Goal: Task Accomplishment & Management: Use online tool/utility

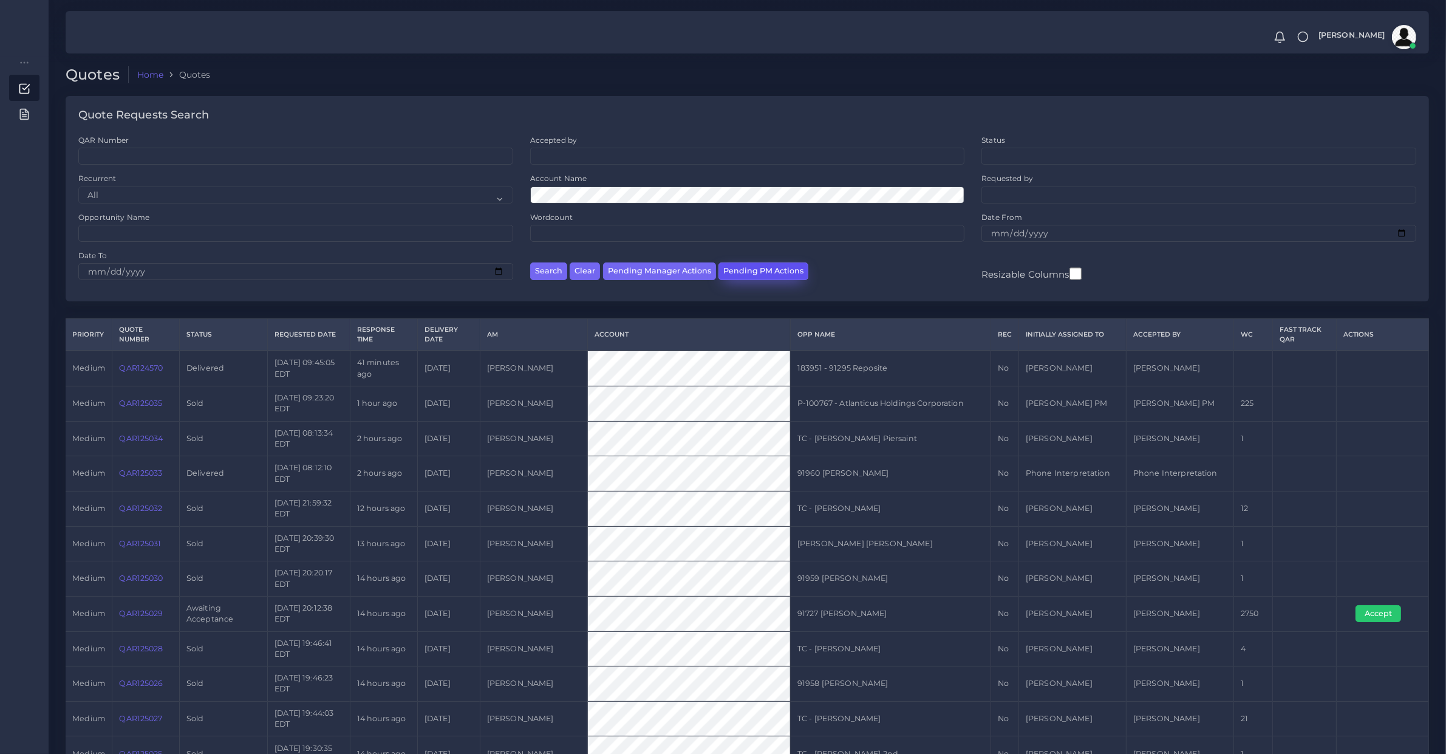
click at [756, 275] on button "Pending PM Actions" at bounding box center [764, 271] width 90 height 18
select select "awaiting_acceptance"
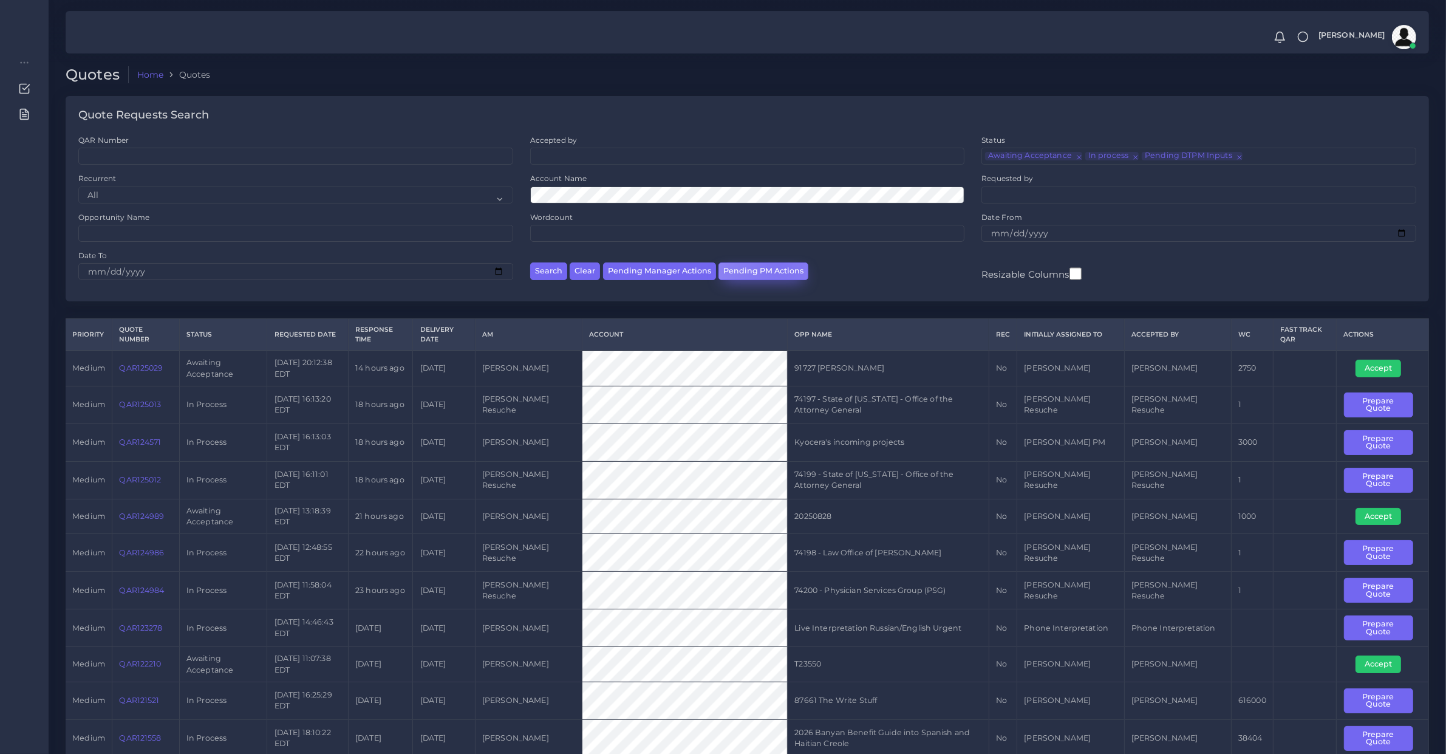
click at [779, 262] on button "Pending PM Actions" at bounding box center [764, 271] width 90 height 18
select select "awaiting_acceptance"
click at [135, 383] on td "QAR125029" at bounding box center [145, 367] width 67 height 35
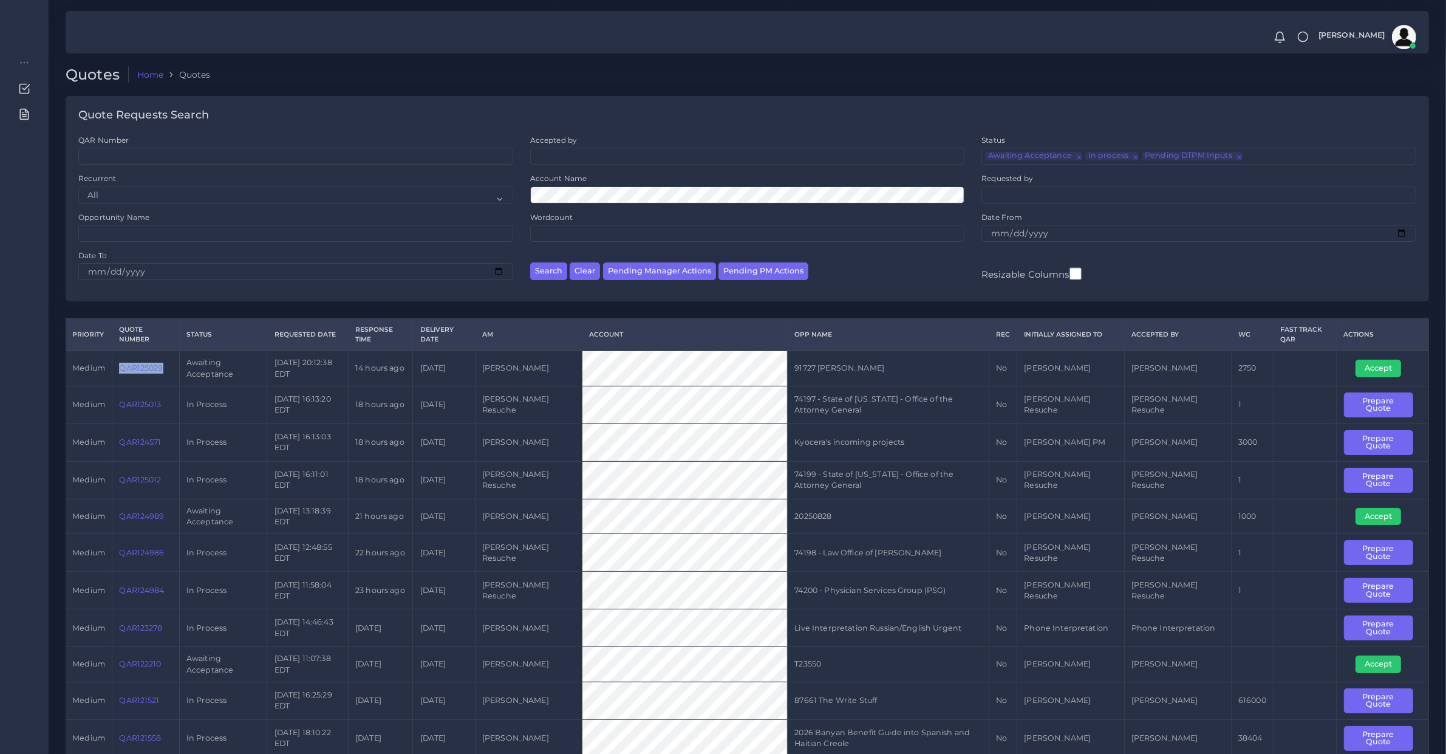
copy link "QAR125029"
click at [137, 383] on td "QAR125029" at bounding box center [145, 367] width 67 height 35
drag, startPoint x: 1364, startPoint y: 372, endPoint x: 1059, endPoint y: 407, distance: 307.5
click at [1364, 372] on button "Accept" at bounding box center [1379, 368] width 46 height 17
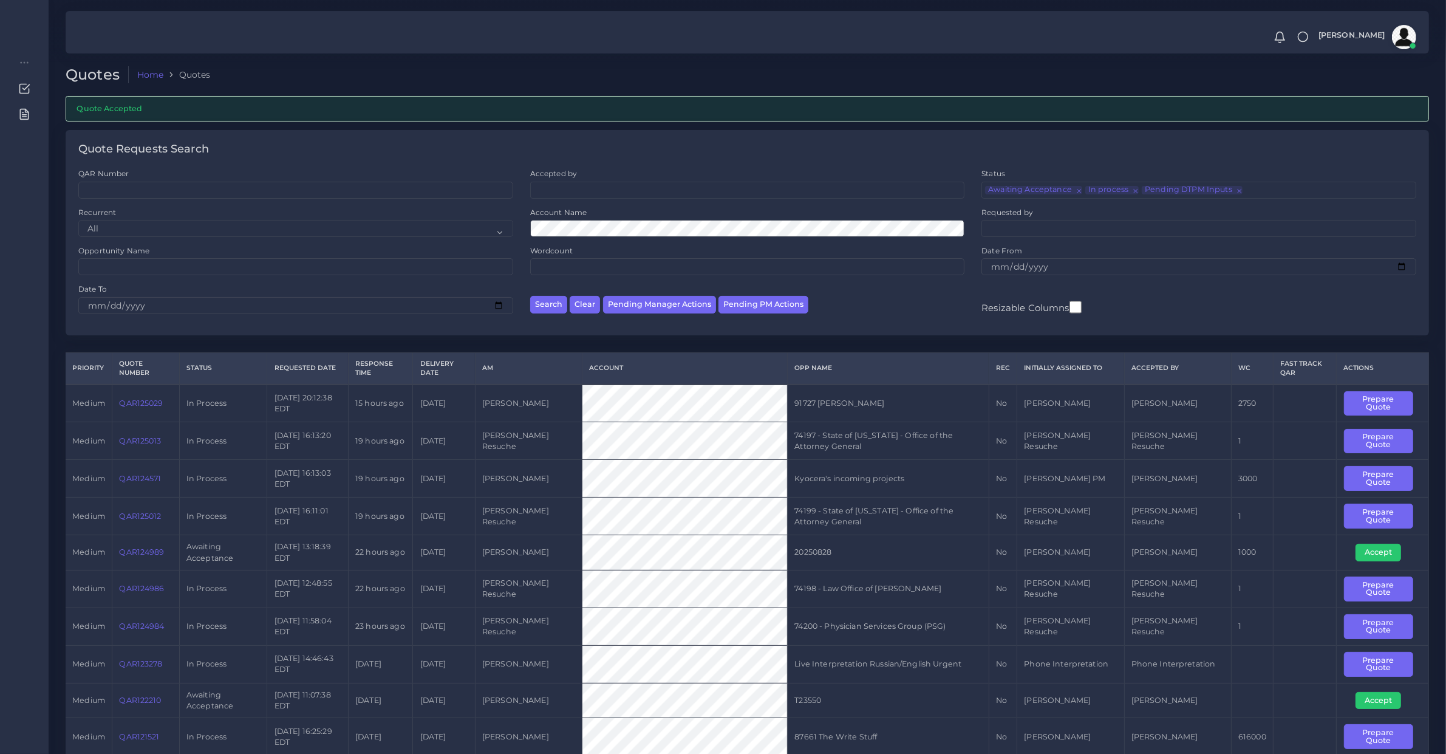
click at [132, 405] on link "QAR125029" at bounding box center [141, 402] width 44 height 9
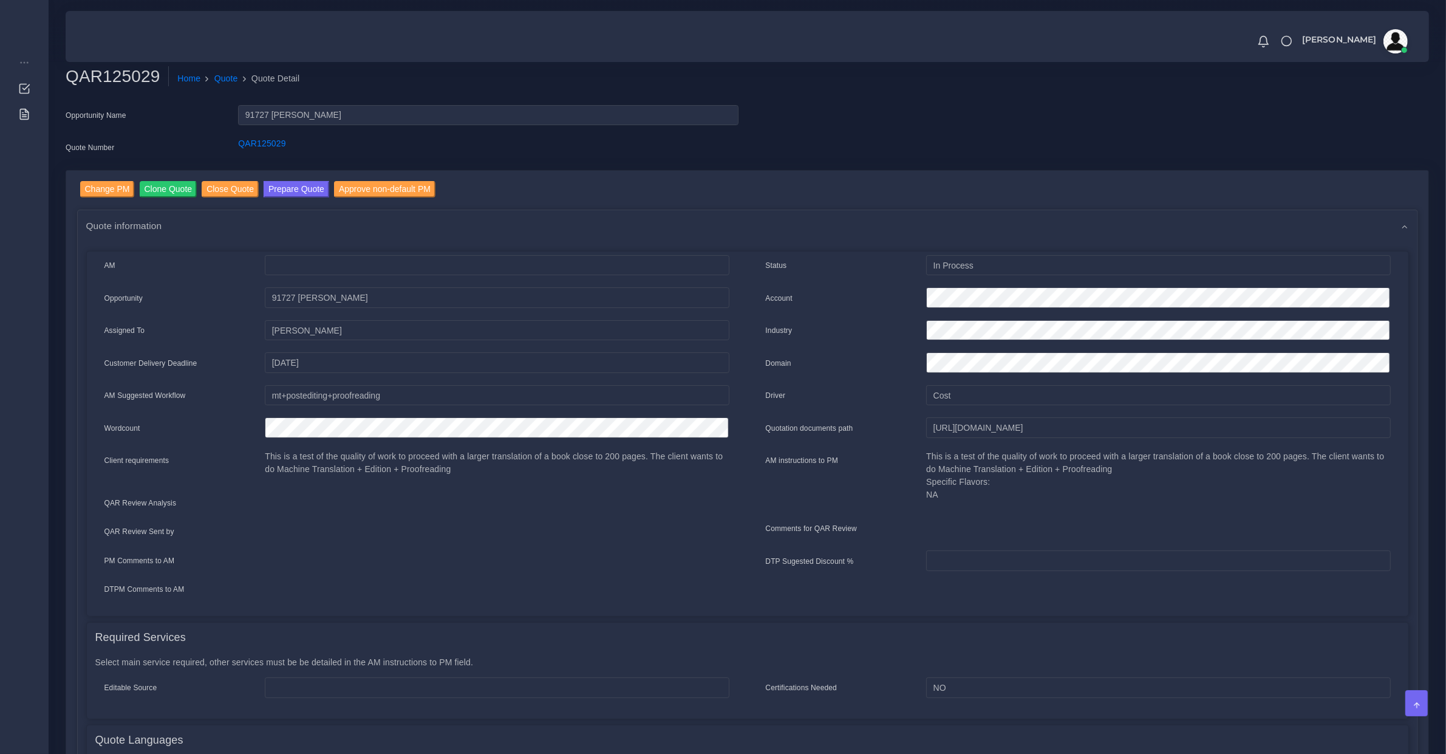
click at [457, 454] on p "This is a test of the quality of work to proceed with a larger translation of a…" at bounding box center [497, 463] width 464 height 26
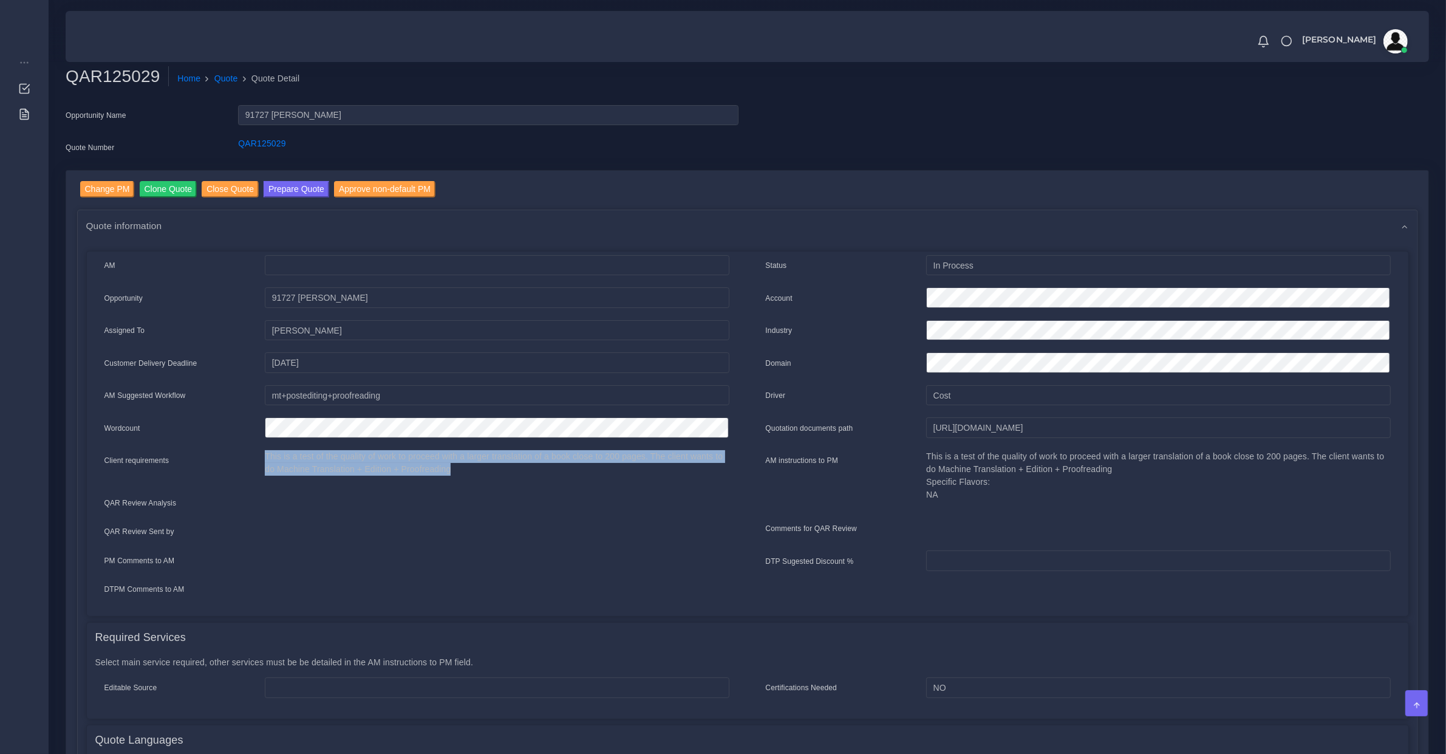
click at [457, 454] on p "This is a test of the quality of work to proceed with a larger translation of a…" at bounding box center [497, 463] width 464 height 26
click at [575, 454] on p "This is a test of the quality of work to proceed with a larger translation of a…" at bounding box center [497, 463] width 464 height 26
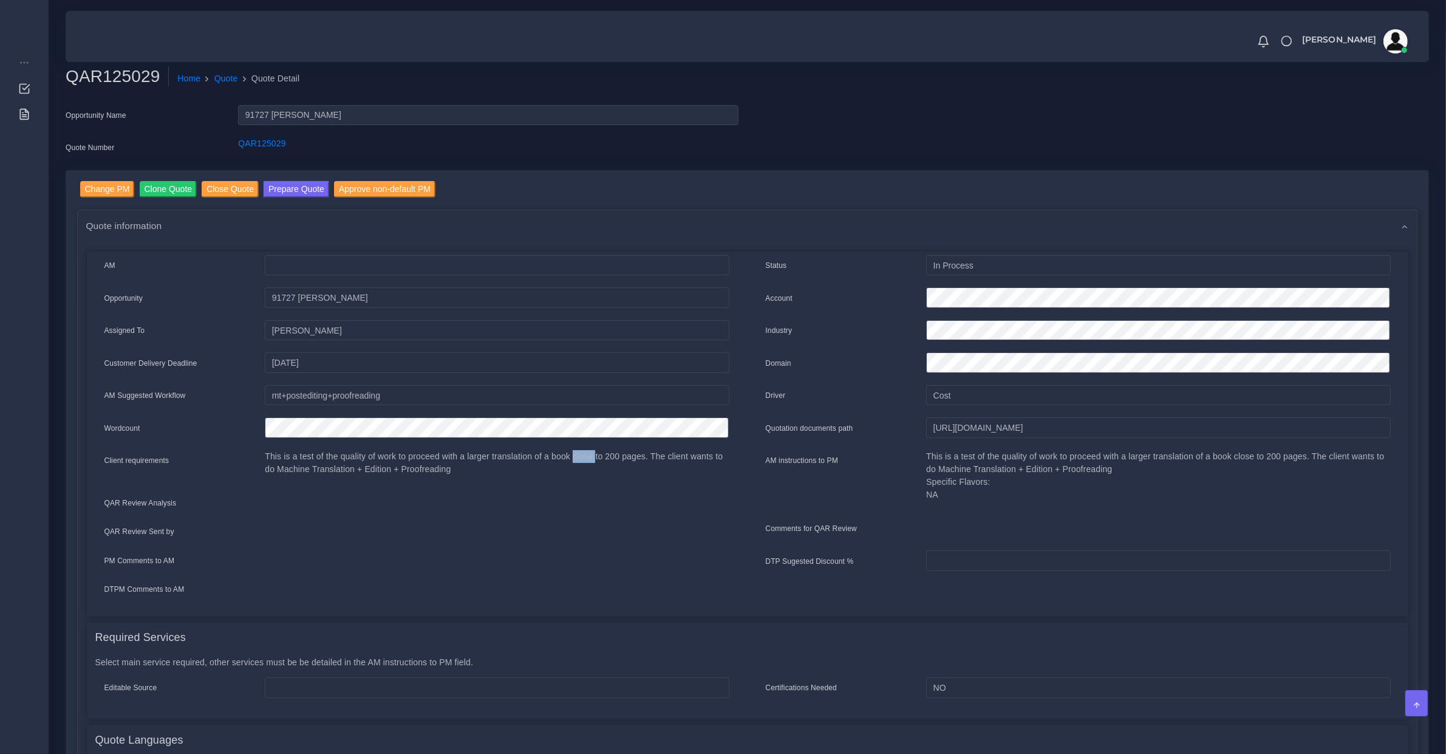
click at [575, 454] on p "This is a test of the quality of work to proceed with a larger translation of a…" at bounding box center [497, 463] width 464 height 26
click at [952, 421] on input "[URL][DOMAIN_NAME]" at bounding box center [1158, 427] width 464 height 21
drag, startPoint x: 287, startPoint y: 190, endPoint x: 293, endPoint y: 214, distance: 25.2
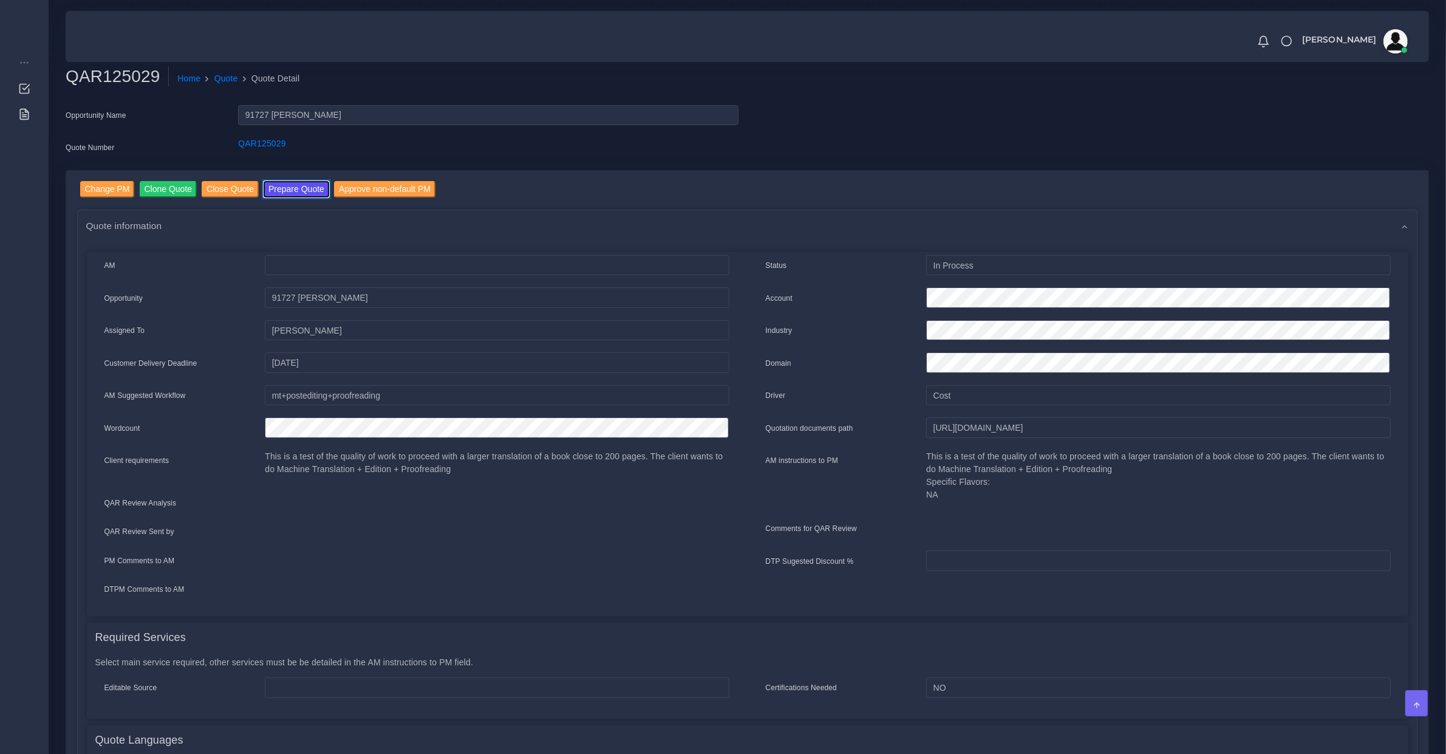
click at [287, 190] on button "Prepare Quote" at bounding box center [297, 189] width 66 height 16
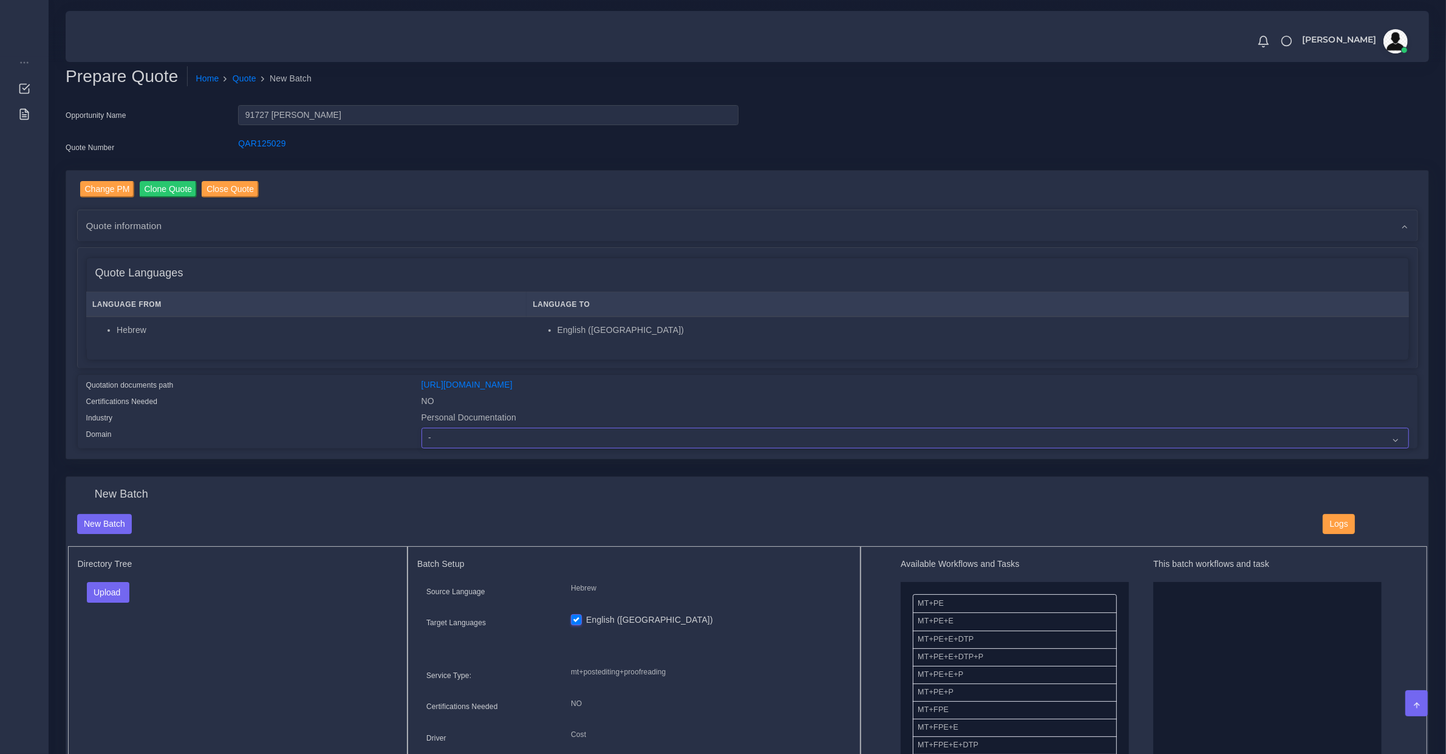
drag, startPoint x: 466, startPoint y: 441, endPoint x: 463, endPoint y: 429, distance: 11.8
click at [466, 441] on select "- Advertising and Media Agriculture, Forestry and Fishing Architecture, Buildin…" at bounding box center [916, 438] width 988 height 21
select select "Personal Documentation"
click at [422, 428] on select "- Advertising and Media Agriculture, Forestry and Fishing Architecture, Buildin…" at bounding box center [916, 438] width 988 height 21
click at [122, 593] on button "Upload" at bounding box center [108, 592] width 43 height 21
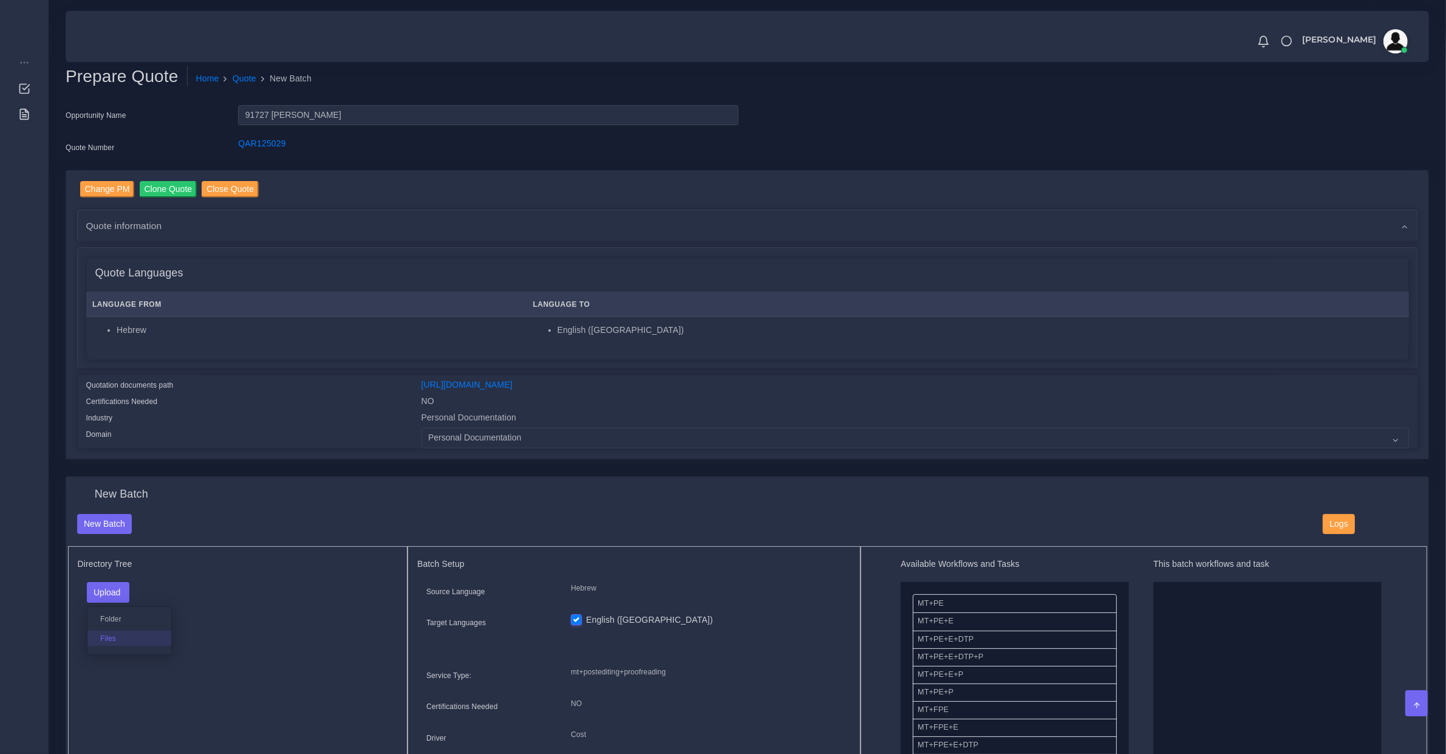
click at [143, 638] on label "Files" at bounding box center [129, 637] width 84 height 15
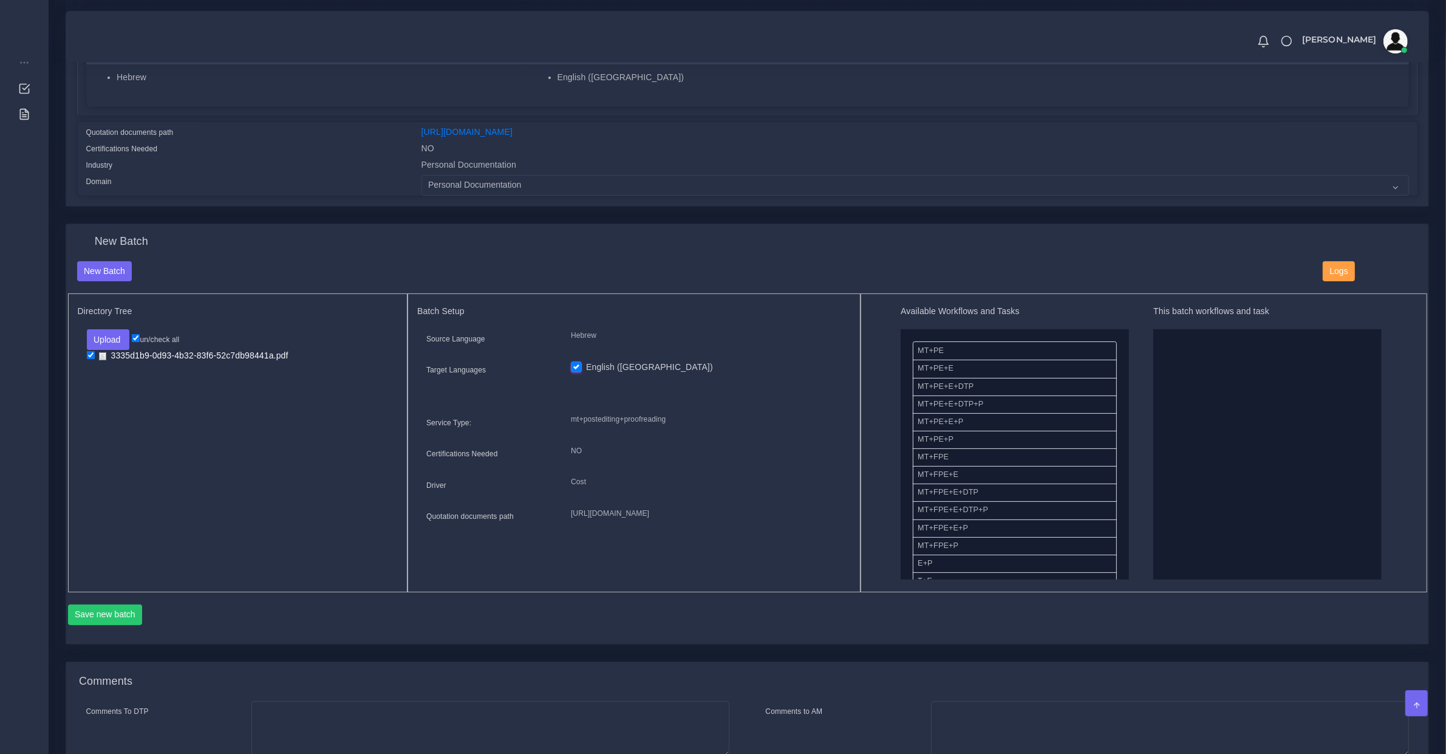
scroll to position [253, 0]
drag, startPoint x: 952, startPoint y: 541, endPoint x: 1240, endPoint y: 462, distance: 299.1
drag, startPoint x: 977, startPoint y: 443, endPoint x: 988, endPoint y: 443, distance: 10.9
drag, startPoint x: 955, startPoint y: 438, endPoint x: 1219, endPoint y: 451, distance: 264.6
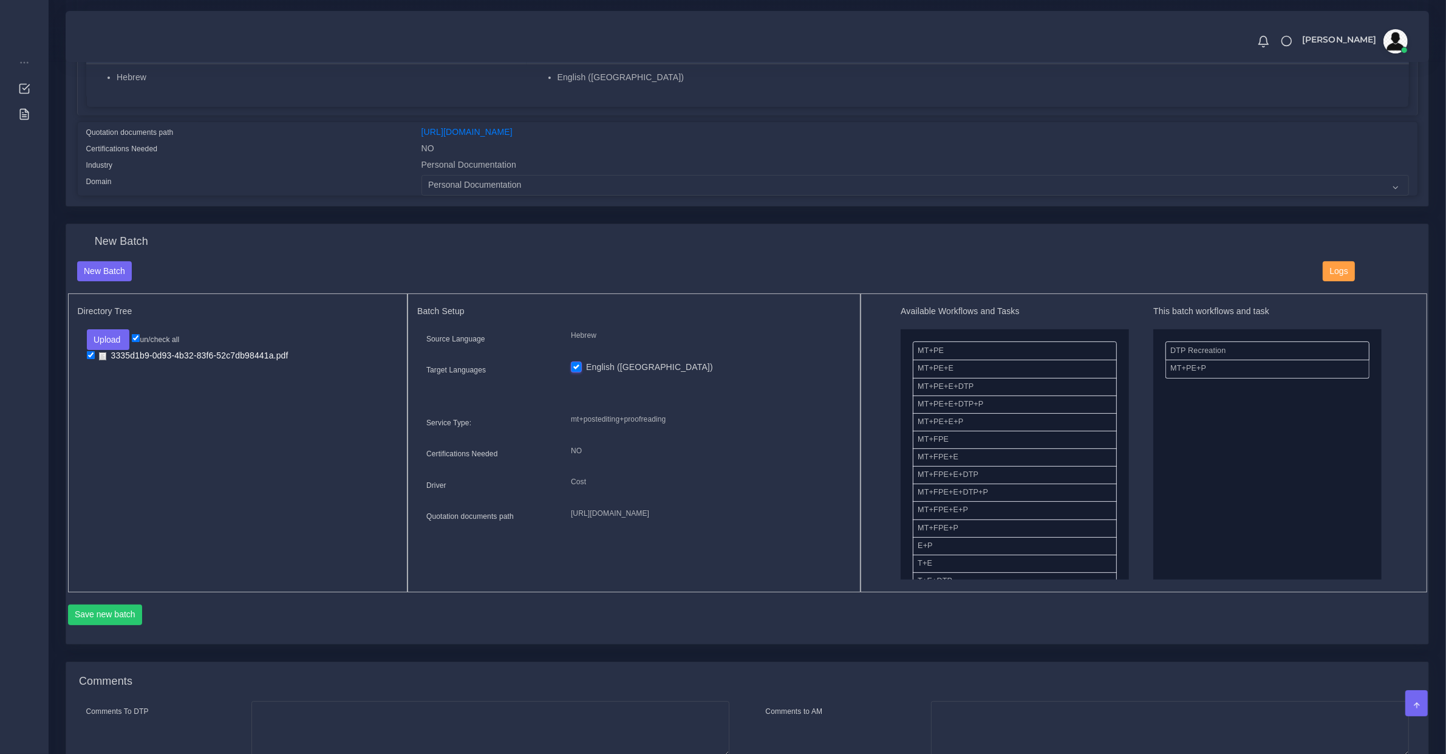
scroll to position [253, 0]
drag, startPoint x: 936, startPoint y: 502, endPoint x: 1277, endPoint y: 426, distance: 349.2
click at [125, 604] on button "Save new batch" at bounding box center [105, 614] width 75 height 21
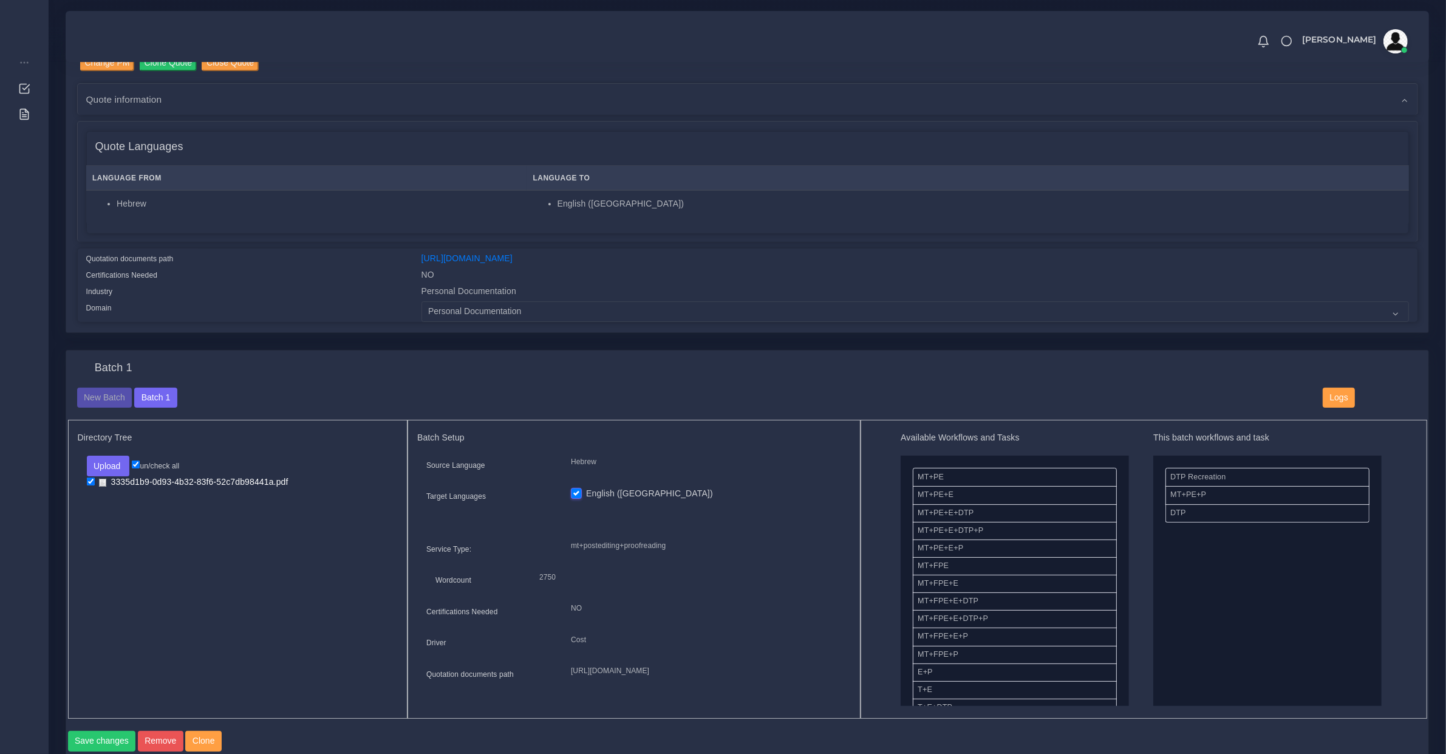
scroll to position [380, 0]
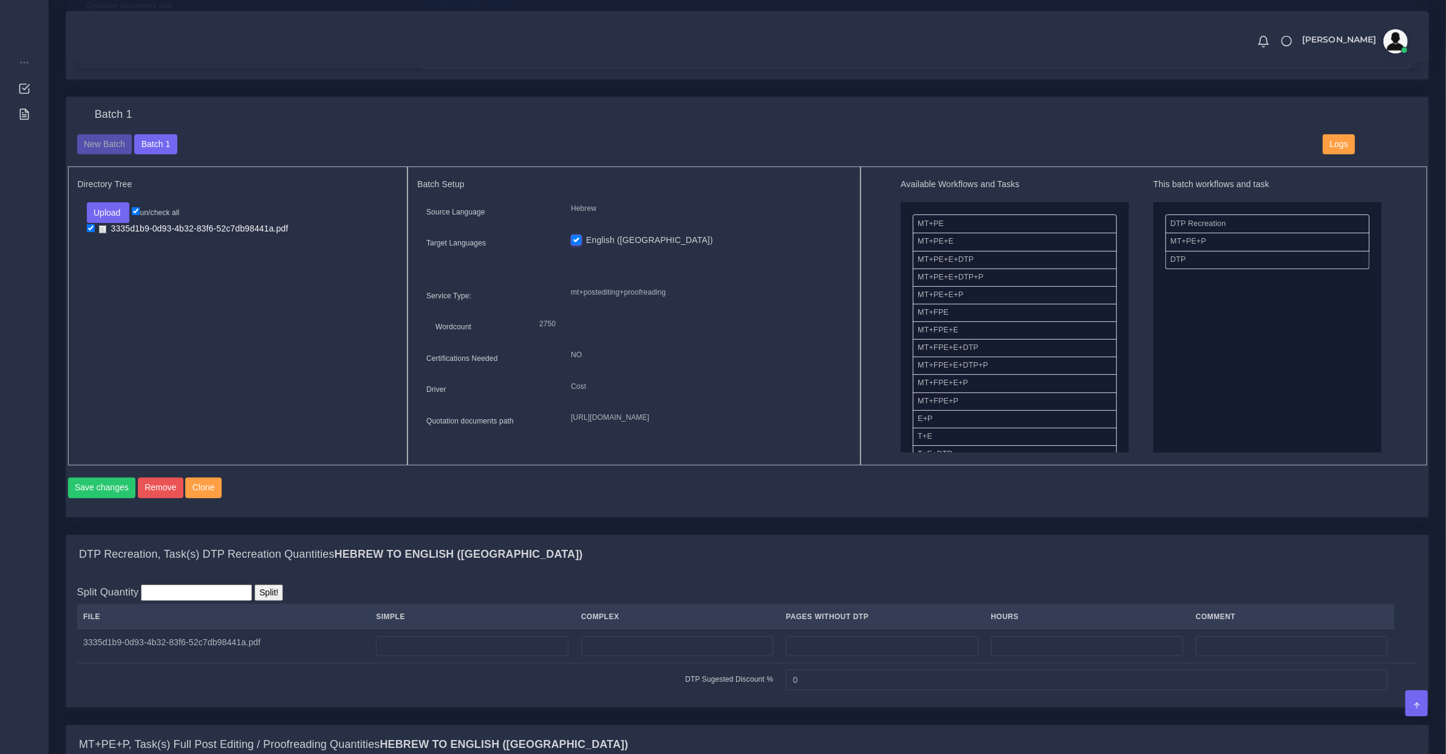
click at [415, 644] on td at bounding box center [472, 646] width 205 height 34
click at [448, 647] on td at bounding box center [472, 646] width 205 height 34
click at [454, 657] on input "number" at bounding box center [472, 646] width 192 height 21
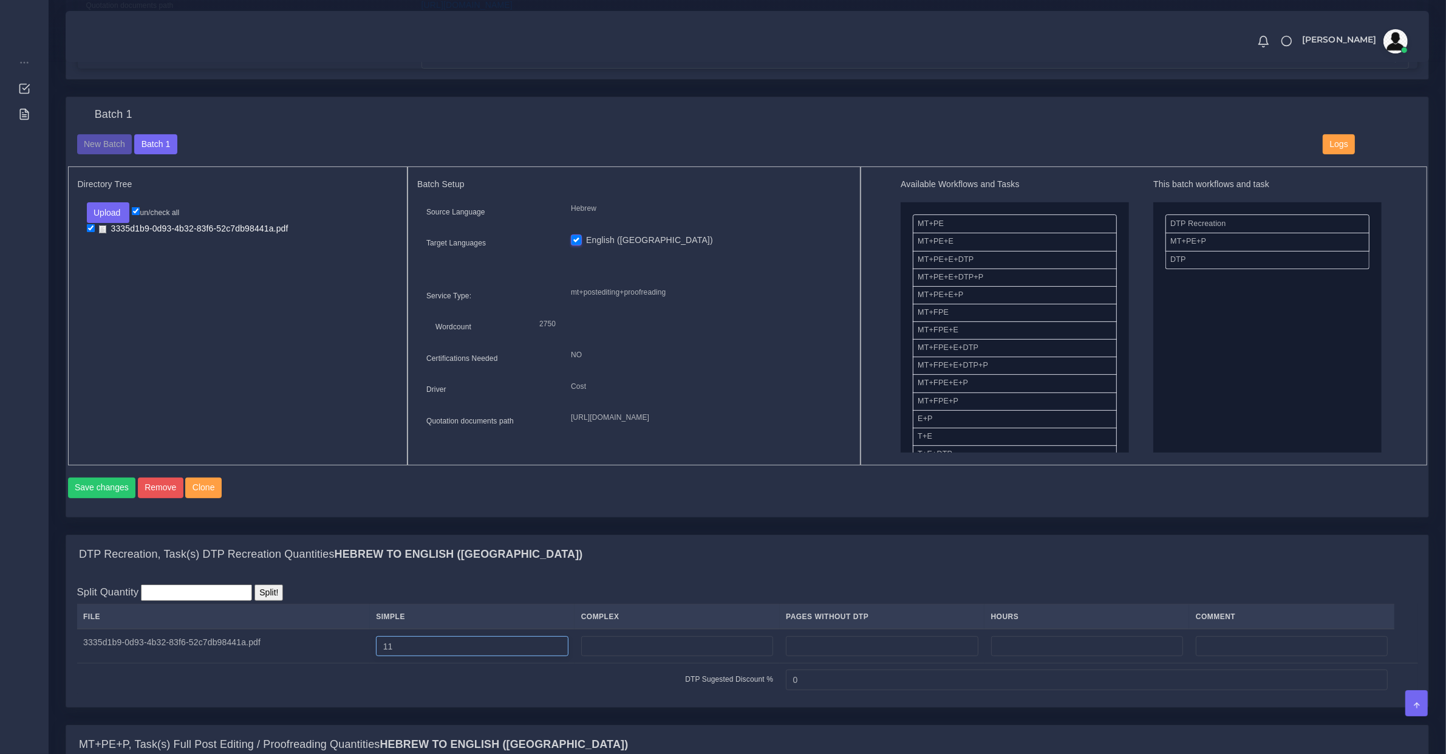
scroll to position [886, 0]
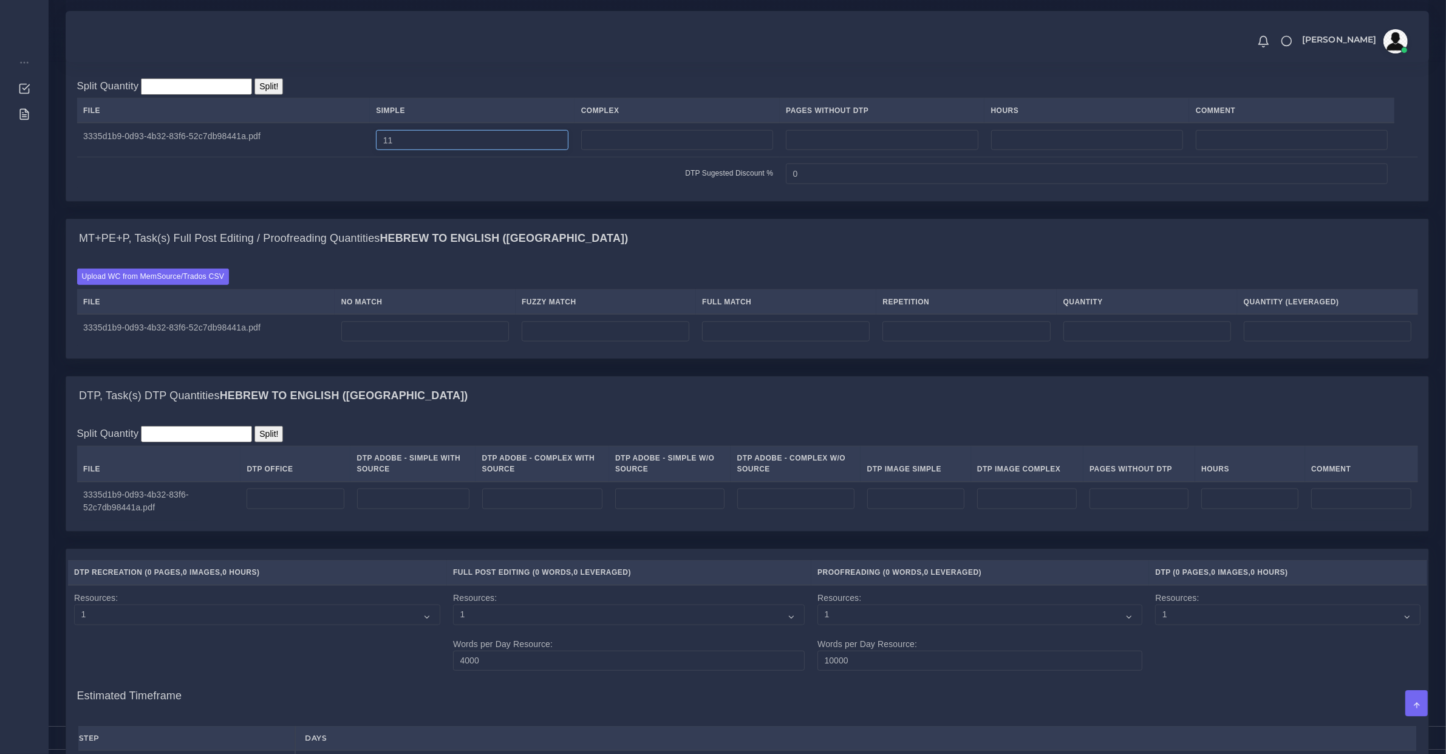
type input "11"
click at [392, 372] on div "MT+PE+P, Task(s) Full Post Editing / Proofreading Quantities Hebrew TO English …" at bounding box center [747, 297] width 1382 height 157
click at [393, 337] on input "number" at bounding box center [425, 331] width 168 height 21
drag, startPoint x: 390, startPoint y: 350, endPoint x: 245, endPoint y: 346, distance: 145.2
click at [248, 347] on tr "3335d1b9-0d93-4b32-83f6-52c7db98441a.pdf 0" at bounding box center [747, 331] width 1341 height 34
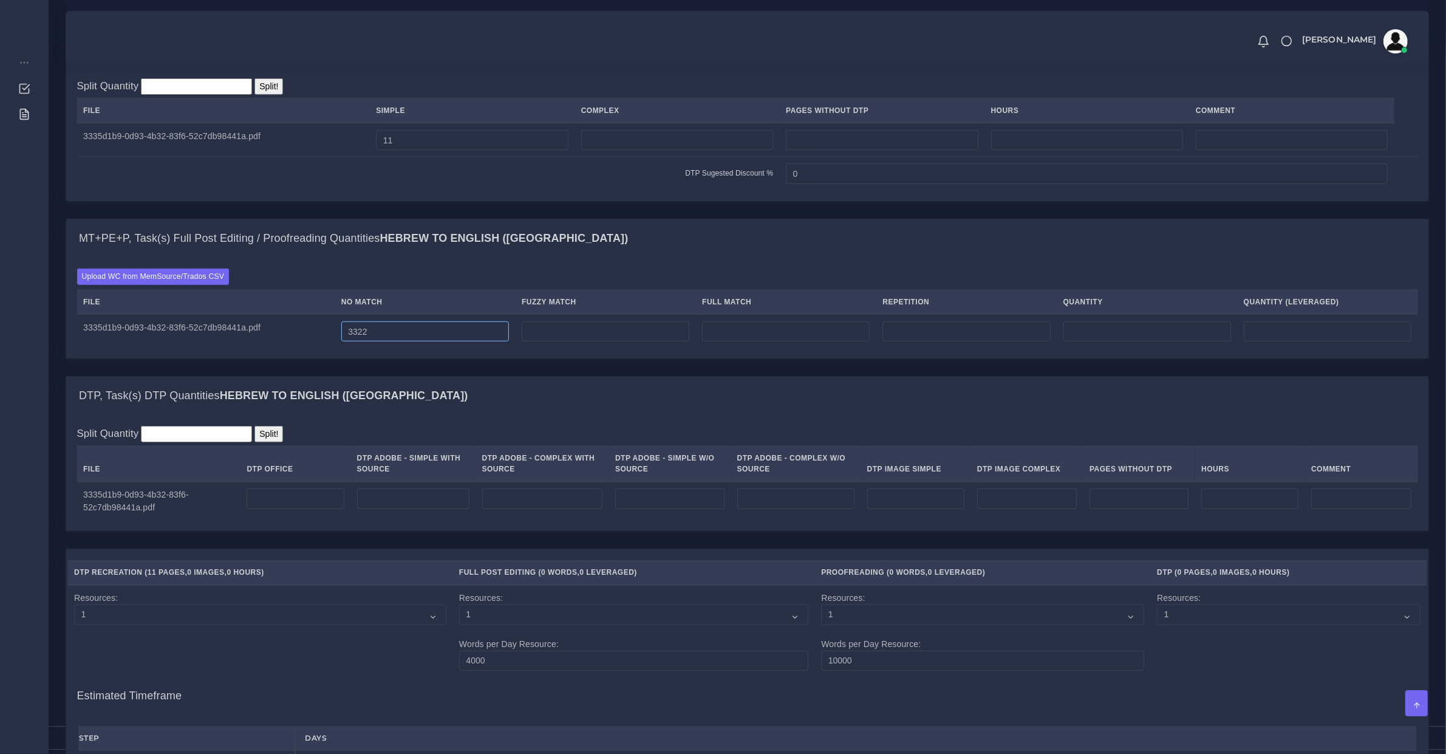
type input "3322"
click at [321, 509] on input "number" at bounding box center [295, 498] width 97 height 21
drag, startPoint x: 431, startPoint y: 520, endPoint x: 417, endPoint y: 515, distance: 15.4
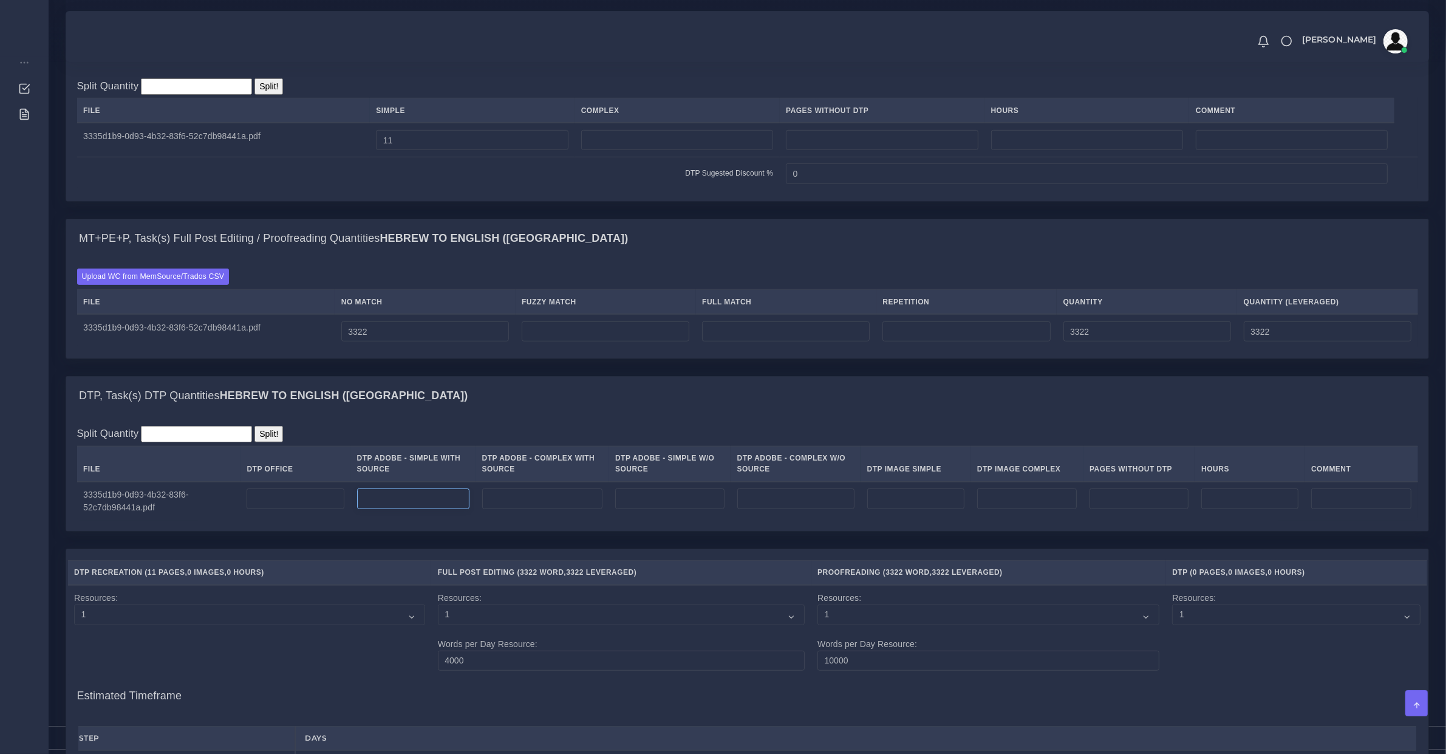
click at [428, 509] on input "number" at bounding box center [413, 498] width 112 height 21
click at [411, 509] on input "number" at bounding box center [413, 498] width 112 height 21
click at [271, 521] on td at bounding box center [296, 501] width 110 height 39
click at [272, 499] on input "number" at bounding box center [295, 498] width 97 height 21
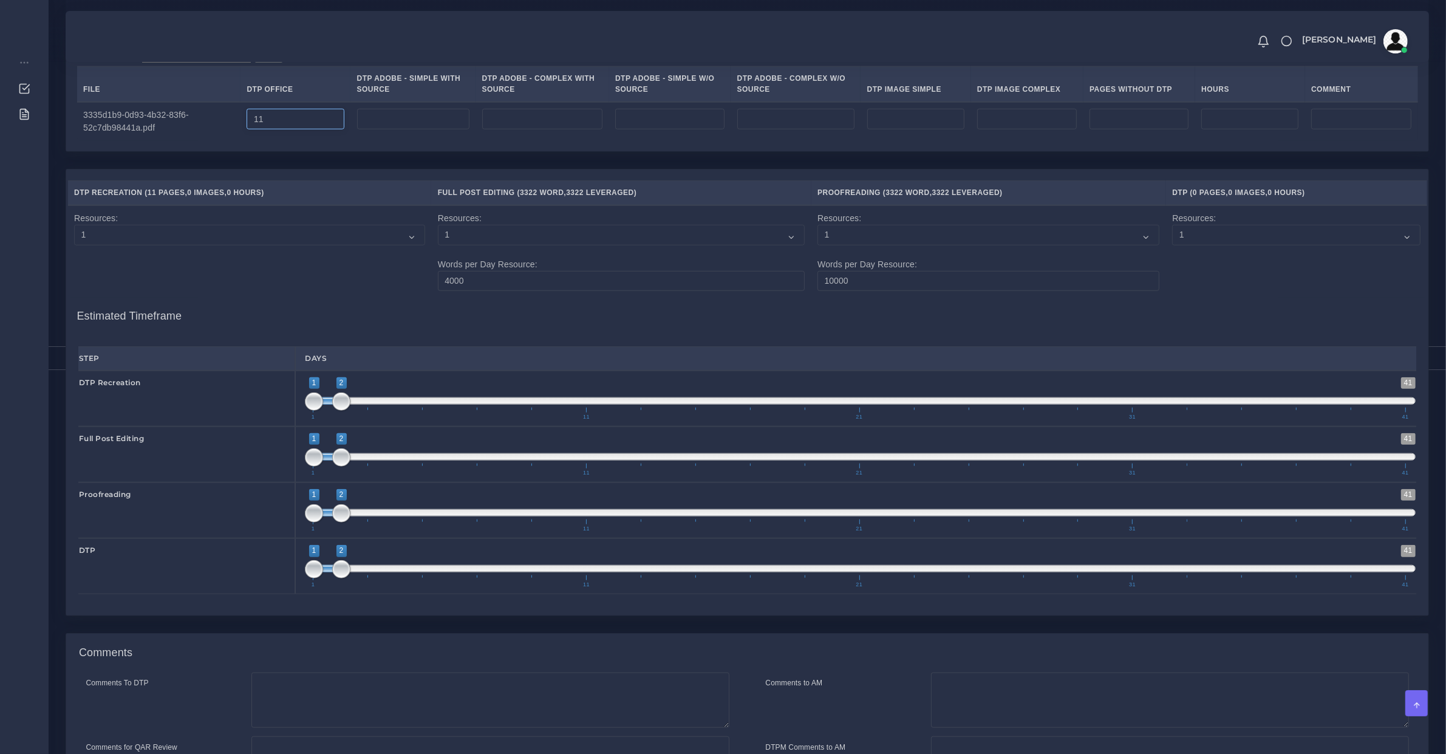
type input "11"
drag, startPoint x: 357, startPoint y: 413, endPoint x: 319, endPoint y: 417, distance: 37.9
click at [319, 417] on span "1 41 2 3 2 — 3 1 11 21 31 41" at bounding box center [860, 398] width 1111 height 43
drag, startPoint x: 305, startPoint y: 417, endPoint x: 298, endPoint y: 416, distance: 6.7
click at [302, 417] on div "1 41 2 3 2 — 3 1 11 21 31 41 2;3" at bounding box center [860, 399] width 1130 height 56
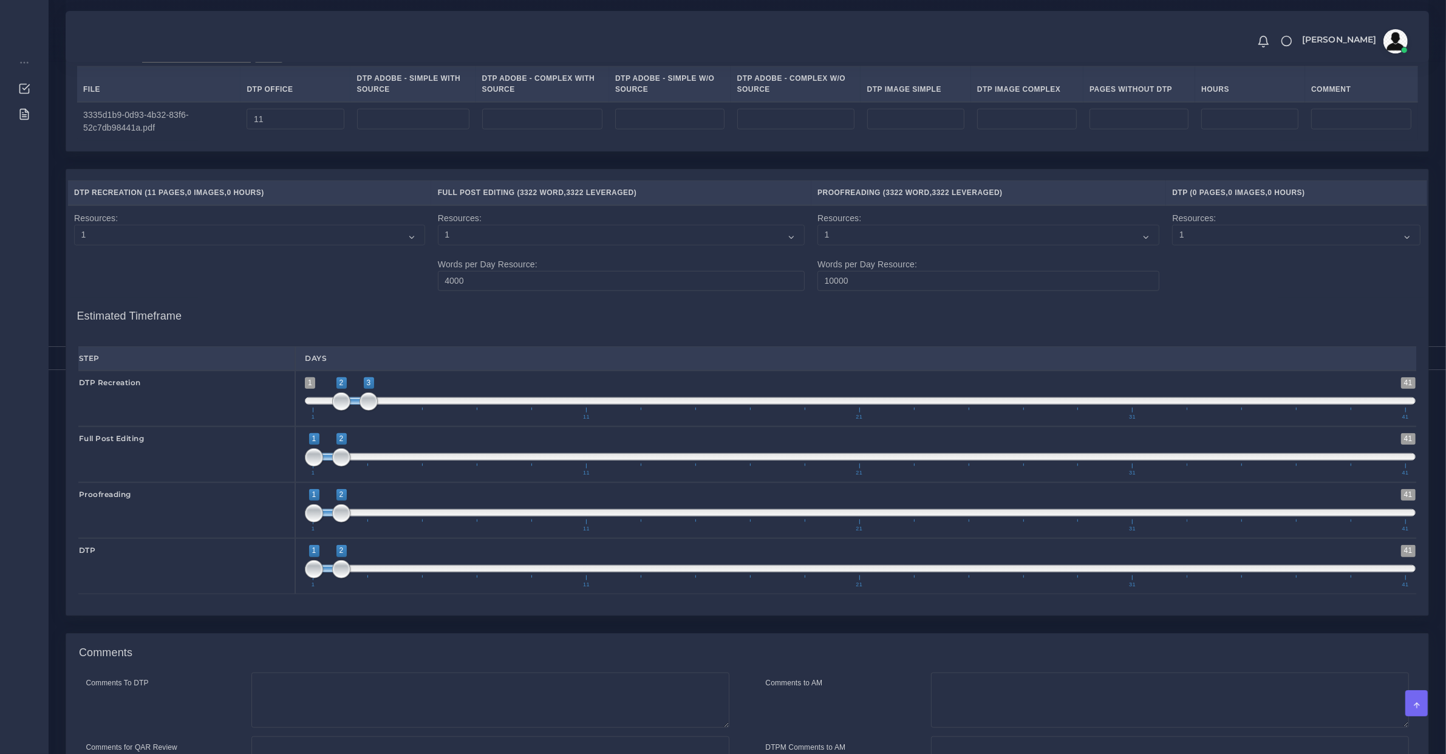
click at [298, 416] on div "1 41 2 3 2 — 3 1 11 21 31 41 2;3" at bounding box center [860, 399] width 1130 height 56
click at [314, 405] on span at bounding box center [860, 400] width 1111 height 7
click at [316, 413] on span "1 41 2 3 2 — 3 1 11 21 31 41" at bounding box center [860, 398] width 1111 height 43
click at [332, 411] on span at bounding box center [341, 401] width 18 height 18
click at [307, 410] on span at bounding box center [314, 401] width 18 height 18
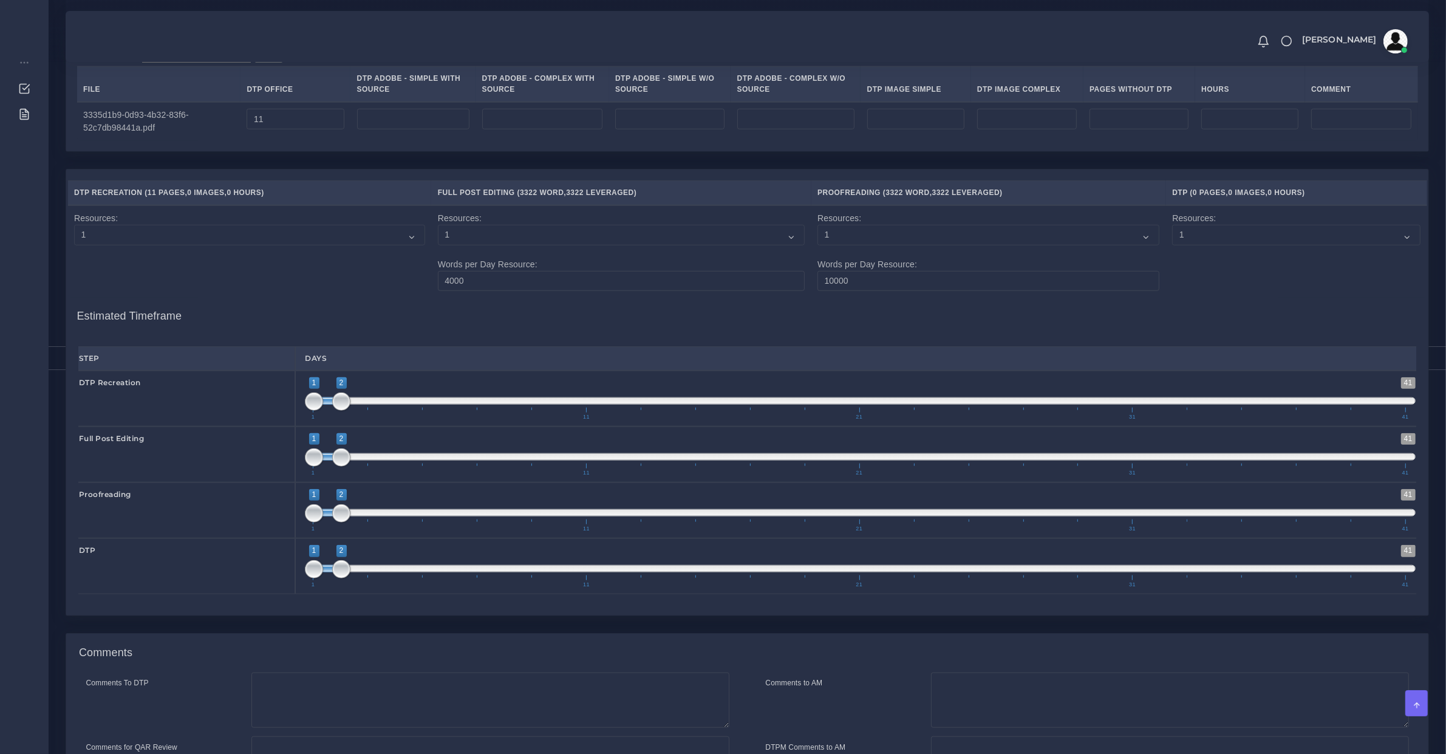
drag, startPoint x: 332, startPoint y: 418, endPoint x: 296, endPoint y: 420, distance: 35.3
click at [299, 420] on div "1 41 1 2 1 — 2 1 11 21 31 41 1;2" at bounding box center [860, 399] width 1130 height 56
type input "1;1"
drag, startPoint x: 336, startPoint y: 416, endPoint x: 283, endPoint y: 416, distance: 52.8
click at [284, 416] on div "DTP Recreation 1 41 1 2 1 — 2 1 11 21 31 41 1;1" at bounding box center [747, 399] width 1356 height 56
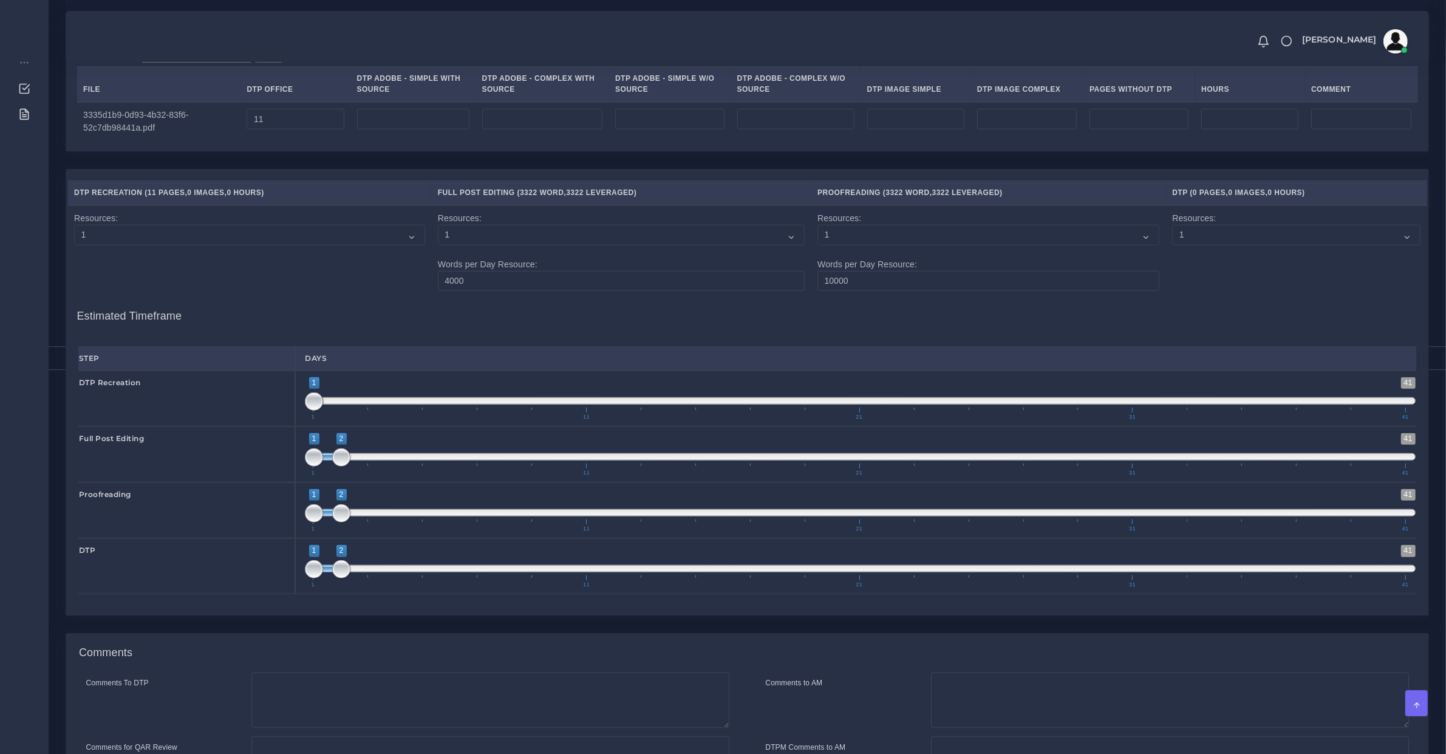
type input "2;2"
drag, startPoint x: 307, startPoint y: 468, endPoint x: 362, endPoint y: 462, distance: 55.0
click at [351, 466] on span "1 41 2 2 2 — 2 1 11 21 31 41" at bounding box center [860, 454] width 1111 height 43
click at [371, 531] on span "1 11 21 31 41" at bounding box center [859, 525] width 1093 height 12
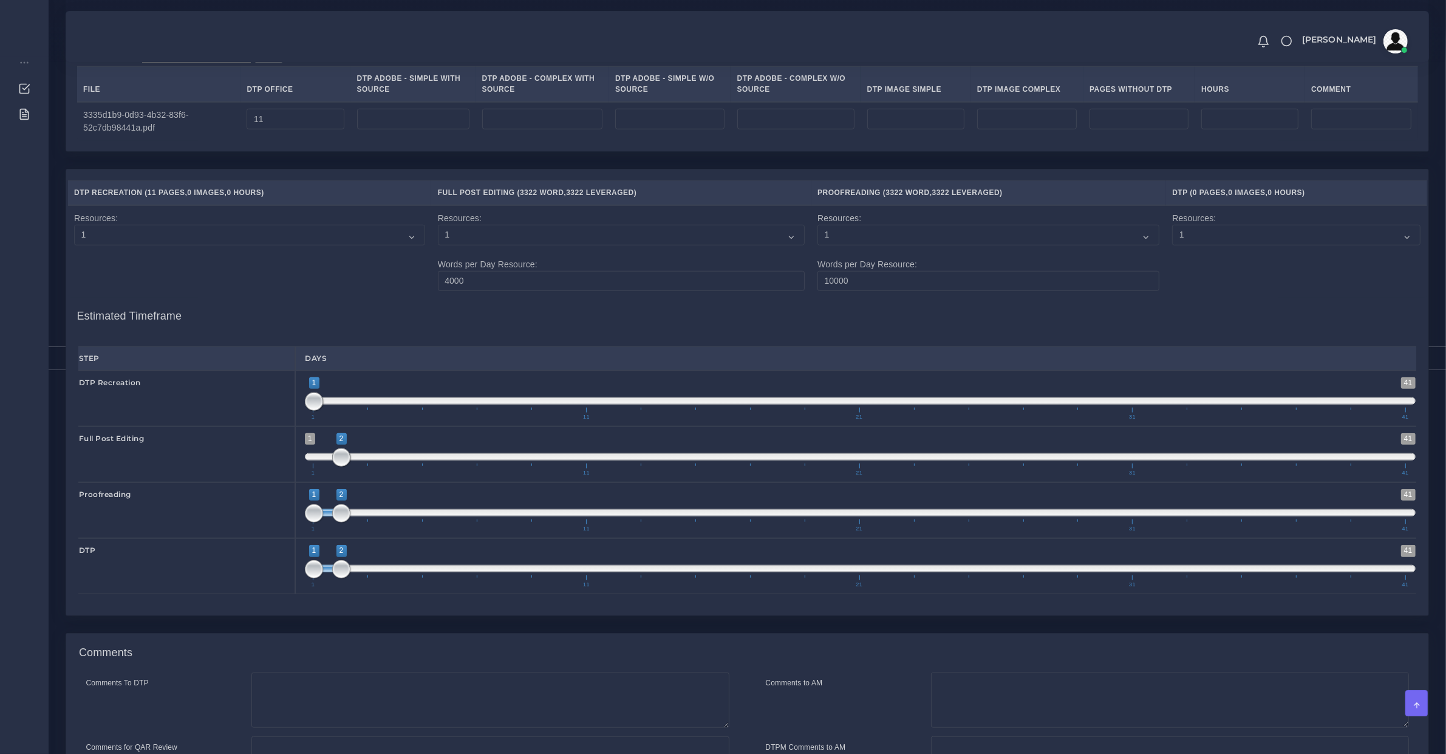
click at [366, 530] on span "1 41 1 2 1 — 2 1 11 21 31 41" at bounding box center [860, 510] width 1111 height 43
click at [408, 528] on span "1 41 1 2 1 — 2 1 11 21 31 41" at bounding box center [860, 510] width 1111 height 43
click at [398, 524] on span "1 41 4 5 4 — 5 1 11 21 31 41" at bounding box center [860, 510] width 1111 height 43
click at [398, 522] on span at bounding box center [396, 513] width 18 height 18
type input "4;4"
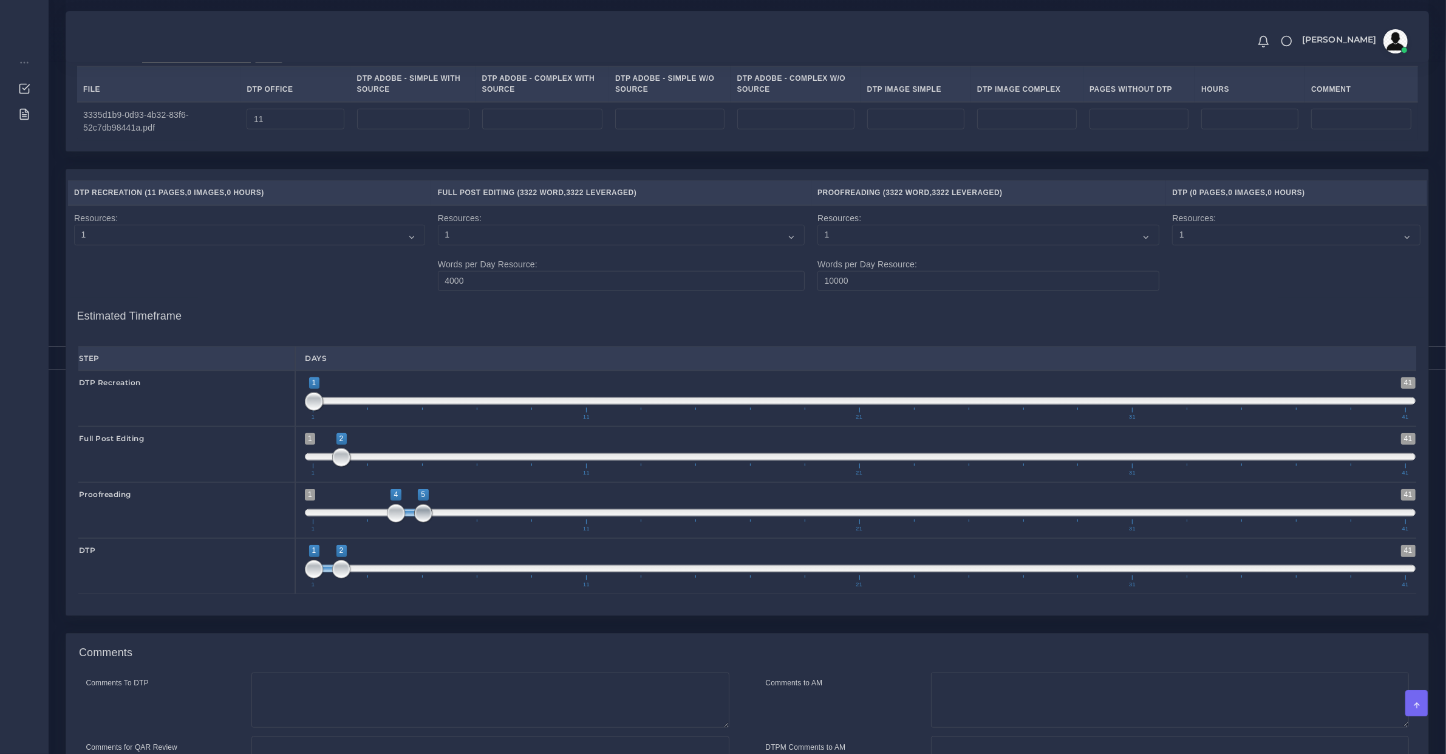
drag, startPoint x: 420, startPoint y: 529, endPoint x: 389, endPoint y: 529, distance: 31.0
click at [414, 522] on span at bounding box center [423, 513] width 18 height 18
click at [366, 577] on span "1 41 1 2 1 — 2 1 11 21 31 41" at bounding box center [860, 566] width 1111 height 43
type input "2;2"
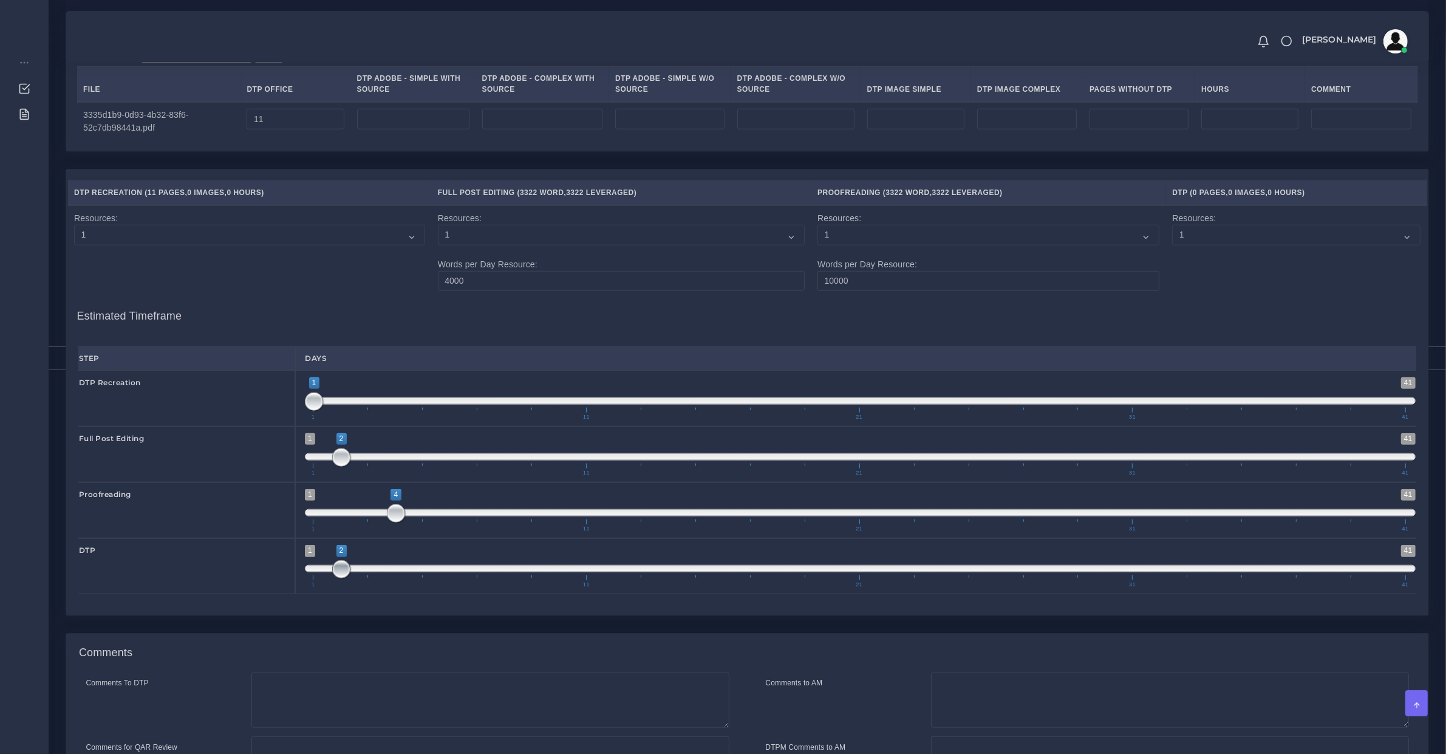
drag, startPoint x: 322, startPoint y: 581, endPoint x: 358, endPoint y: 575, distance: 36.9
click at [355, 575] on span "1 41 2 2 2 — 2 1 11 21 31 41" at bounding box center [860, 566] width 1111 height 43
drag, startPoint x: 413, startPoint y: 522, endPoint x: 428, endPoint y: 523, distance: 15.2
click at [428, 516] on span at bounding box center [860, 512] width 1111 height 7
type input "5;5"
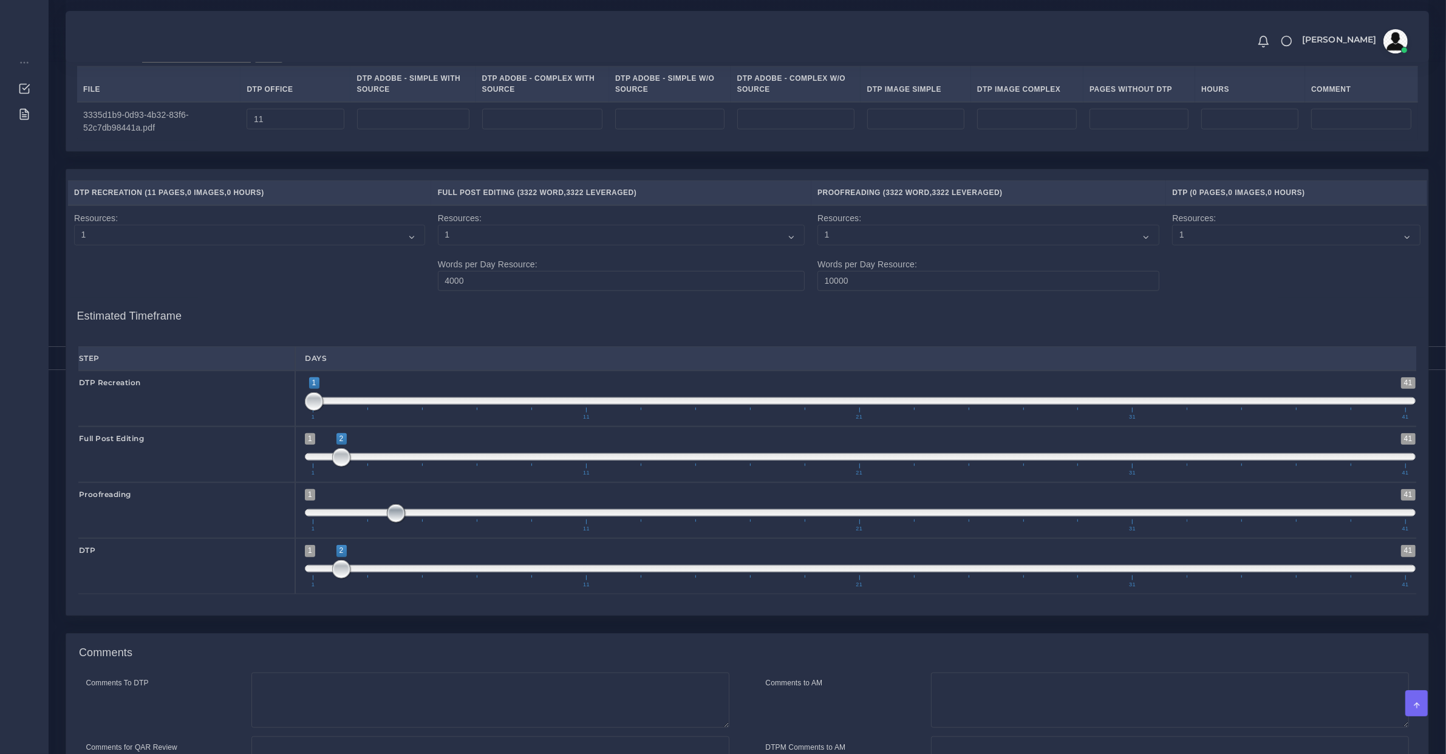
click at [427, 527] on span "1 41 4 4 4 — 4 1 11 21 31 41" at bounding box center [860, 510] width 1111 height 43
click at [332, 411] on span at bounding box center [341, 401] width 18 height 18
click at [311, 411] on span at bounding box center [314, 401] width 18 height 18
type input "1;2"
drag, startPoint x: 311, startPoint y: 416, endPoint x: 335, endPoint y: 417, distance: 23.7
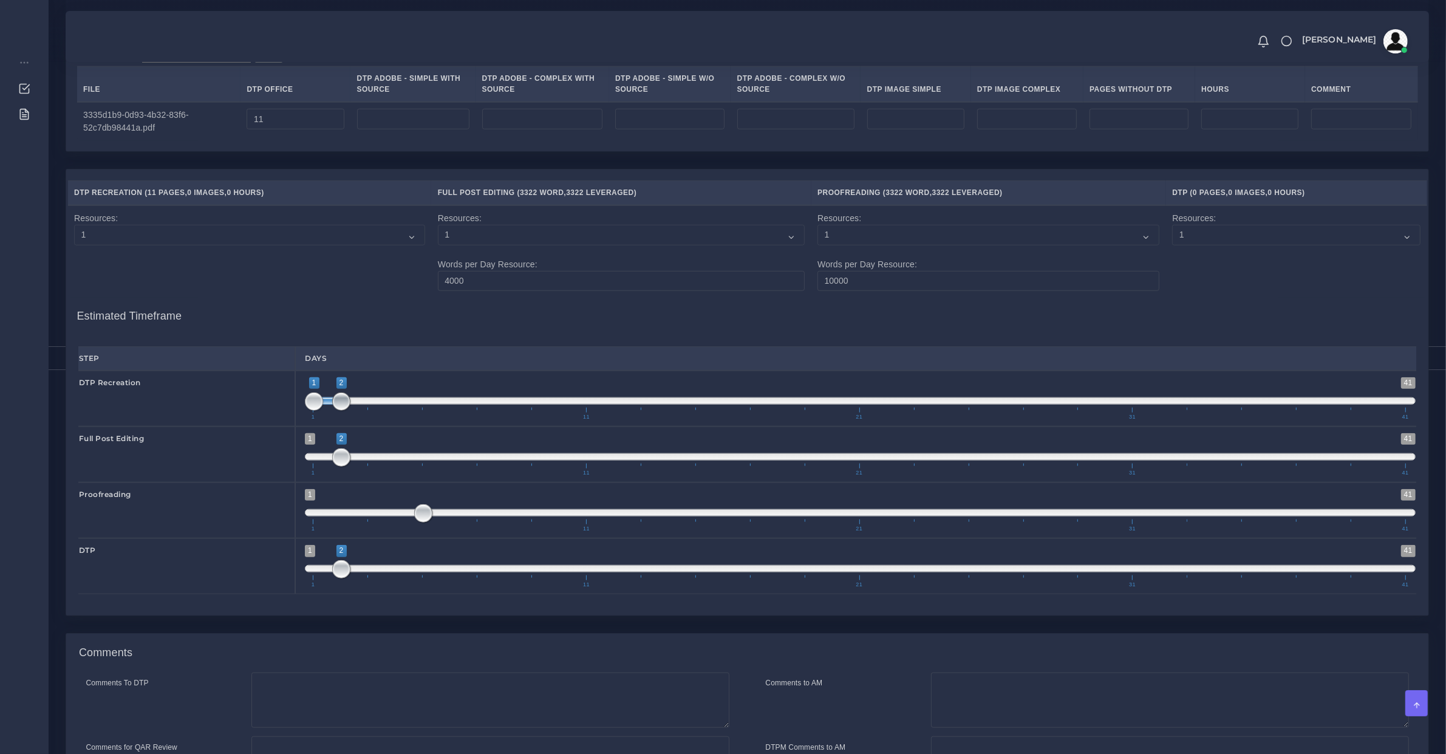
click at [335, 411] on span at bounding box center [341, 401] width 18 height 18
drag, startPoint x: 335, startPoint y: 466, endPoint x: 375, endPoint y: 465, distance: 40.1
click at [375, 465] on span "1 41 2 2 2 — 2 1 11 21 31 41" at bounding box center [860, 454] width 1111 height 43
drag, startPoint x: 363, startPoint y: 465, endPoint x: 334, endPoint y: 468, distance: 29.3
click at [334, 468] on span "1 41 2 2 2 — 2 1 11 21 31 41" at bounding box center [860, 454] width 1111 height 43
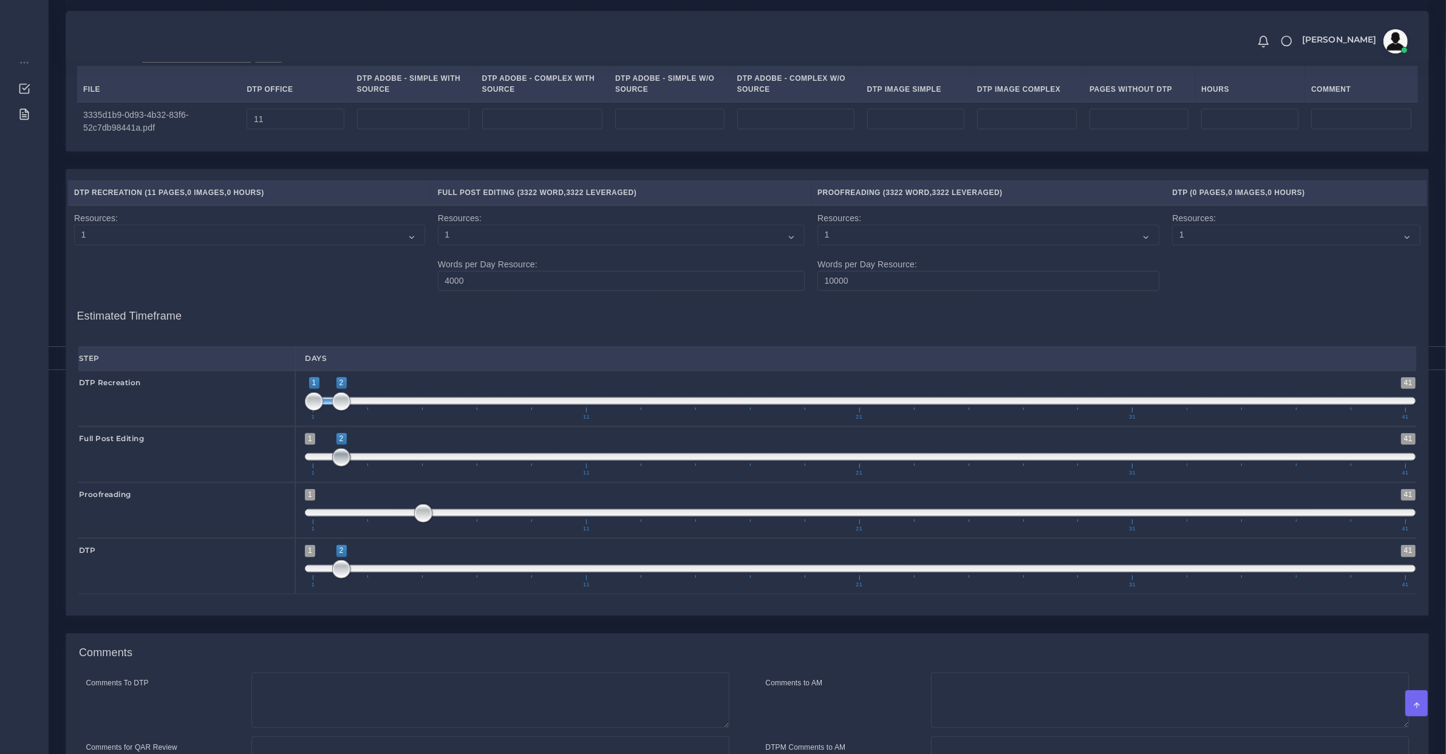
drag, startPoint x: 336, startPoint y: 471, endPoint x: 369, endPoint y: 471, distance: 32.8
click at [369, 471] on span "1 41 2 2 2 — 2 1 11 21 31 41" at bounding box center [860, 454] width 1111 height 43
drag, startPoint x: 333, startPoint y: 465, endPoint x: 322, endPoint y: 465, distance: 10.9
click at [320, 465] on span at bounding box center [314, 457] width 18 height 18
type input "2;3"
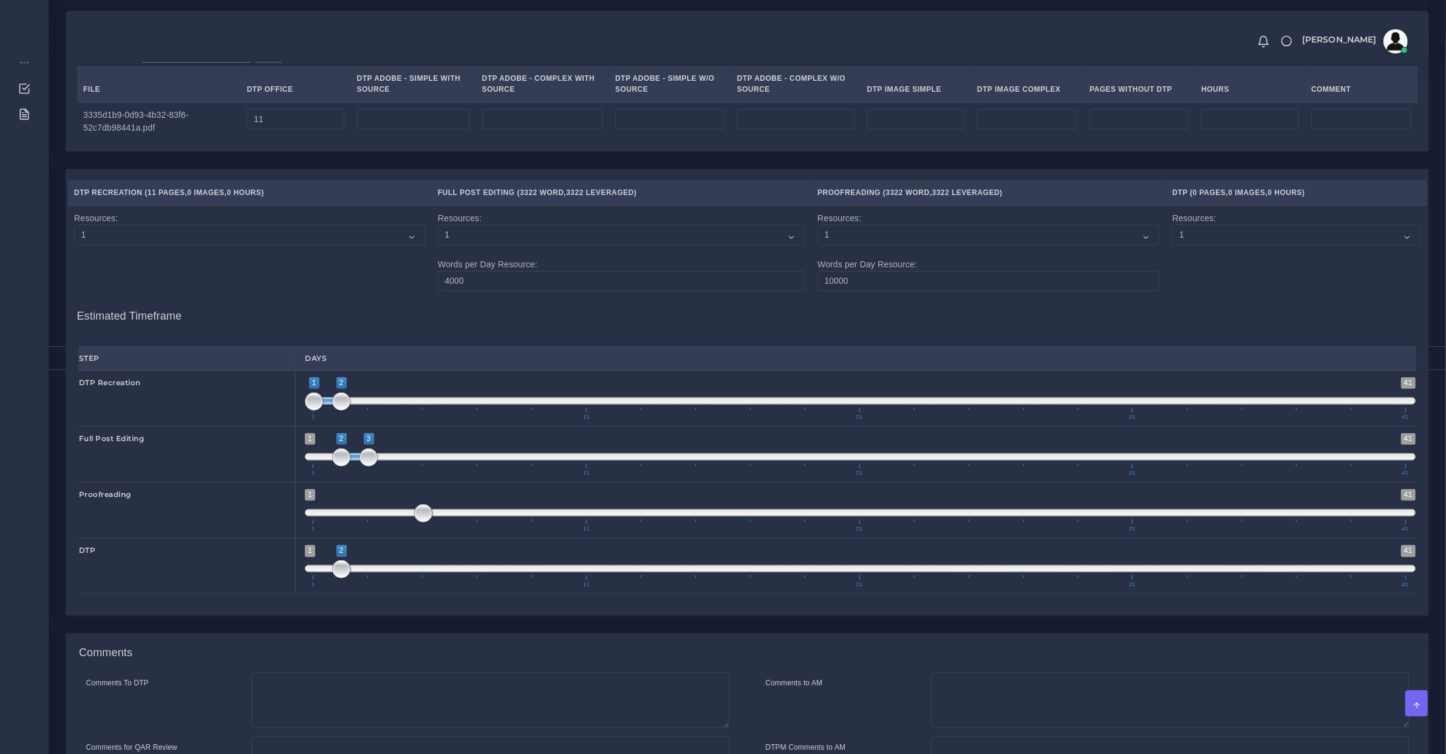
drag, startPoint x: 325, startPoint y: 469, endPoint x: 351, endPoint y: 471, distance: 26.2
click at [351, 460] on span at bounding box center [354, 456] width 27 height 7
click at [381, 586] on span "1 41 2 2 2 — 2 1 11 21 31 41" at bounding box center [860, 566] width 1111 height 43
click at [381, 575] on span "1 41 2 2 2 — 2 1 11 21 31 41" at bounding box center [860, 566] width 1111 height 43
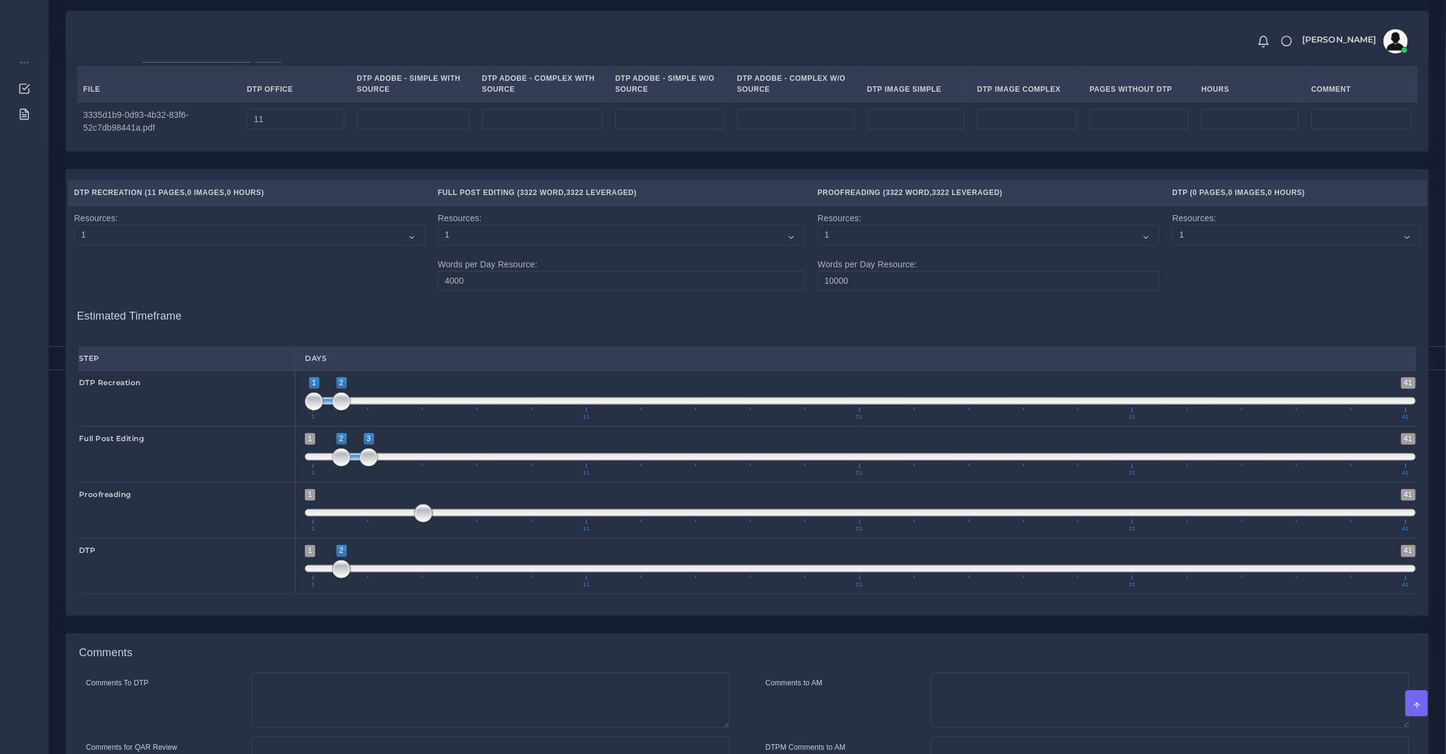
click at [392, 587] on span "1 11 21 31 41" at bounding box center [859, 581] width 1093 height 12
click at [384, 572] on span at bounding box center [860, 568] width 1111 height 7
type input "3;4"
drag, startPoint x: 389, startPoint y: 581, endPoint x: 372, endPoint y: 581, distance: 16.4
click at [387, 578] on span at bounding box center [396, 569] width 18 height 18
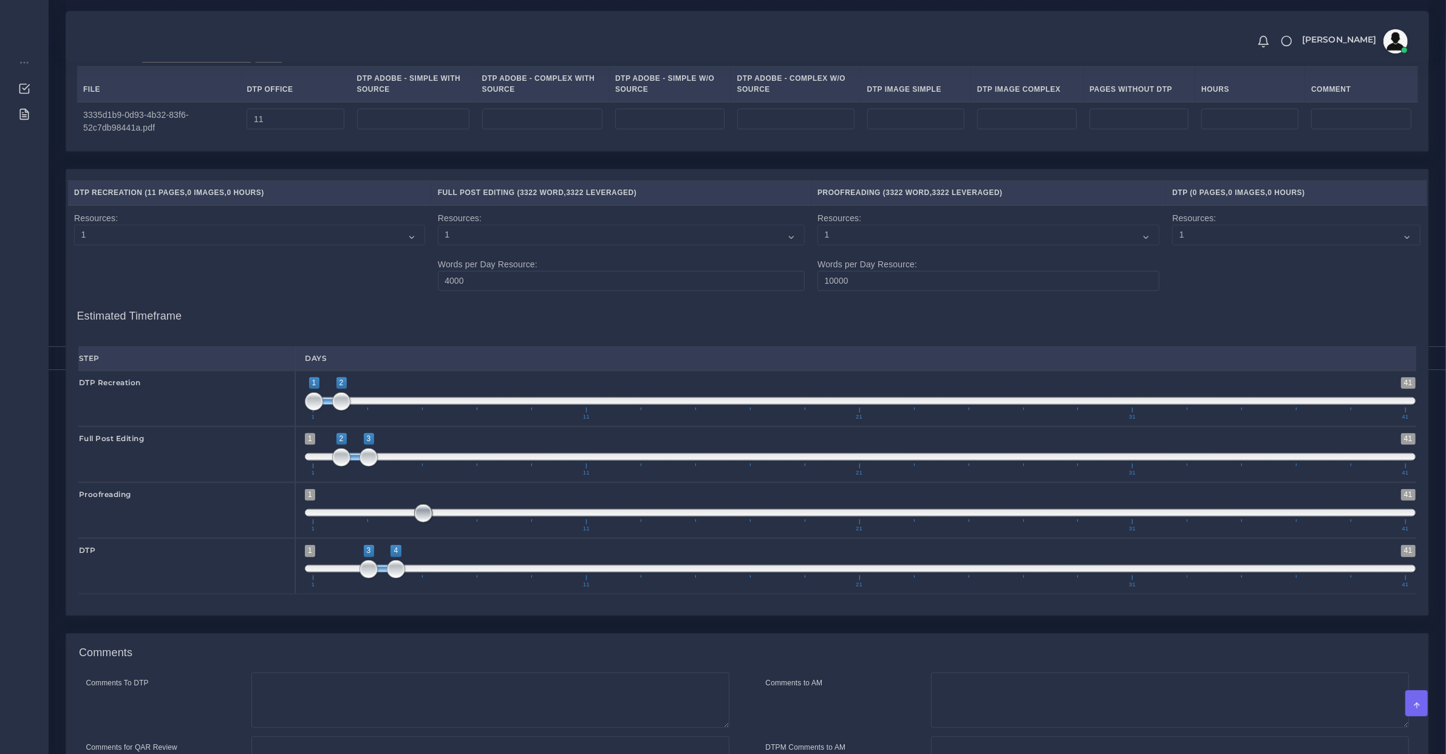
drag, startPoint x: 423, startPoint y: 528, endPoint x: 395, endPoint y: 533, distance: 29.0
click at [395, 531] on span "1 41 5 5 5 — 5 1 11 21 31 41" at bounding box center [860, 510] width 1111 height 43
click at [405, 516] on span at bounding box center [860, 512] width 1111 height 7
type input "4;5"
drag, startPoint x: 400, startPoint y: 527, endPoint x: 423, endPoint y: 527, distance: 23.1
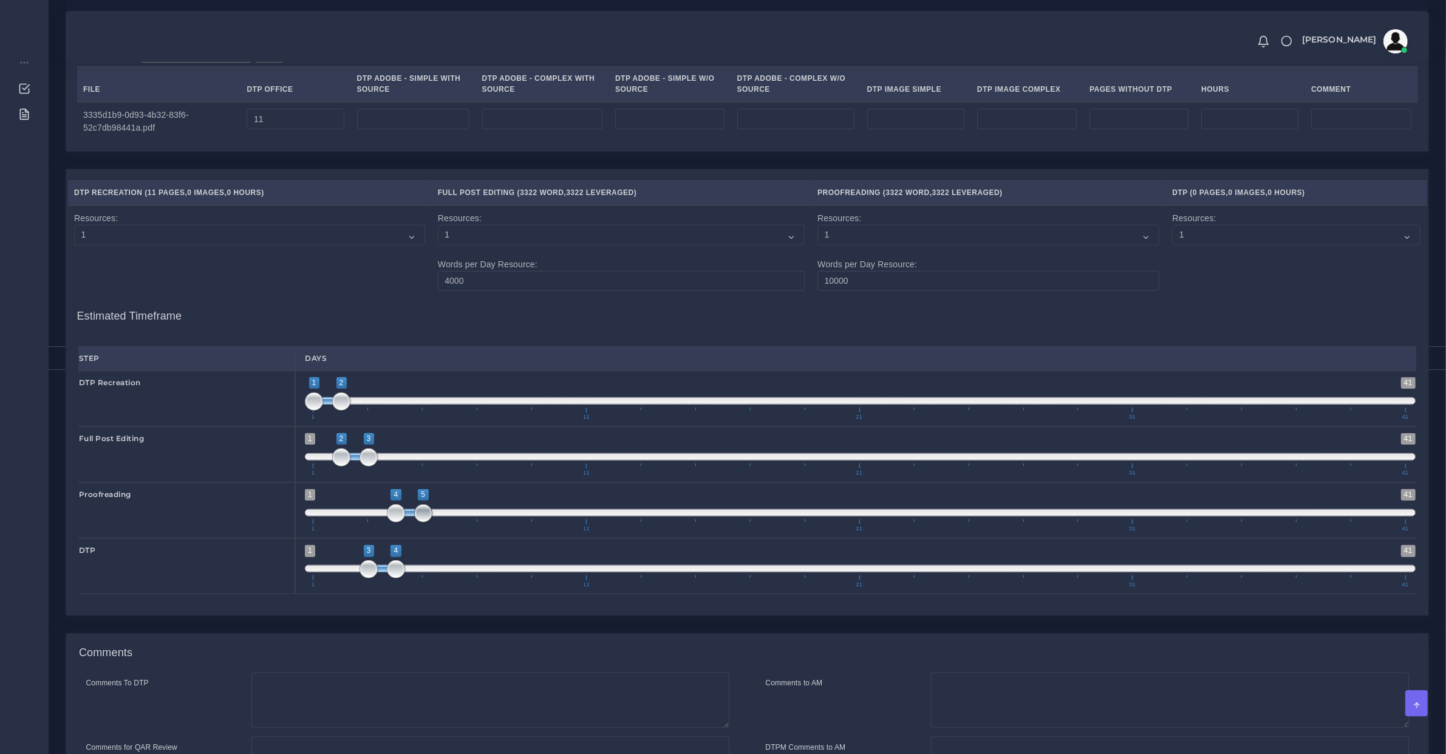
click at [423, 522] on span at bounding box center [423, 513] width 18 height 18
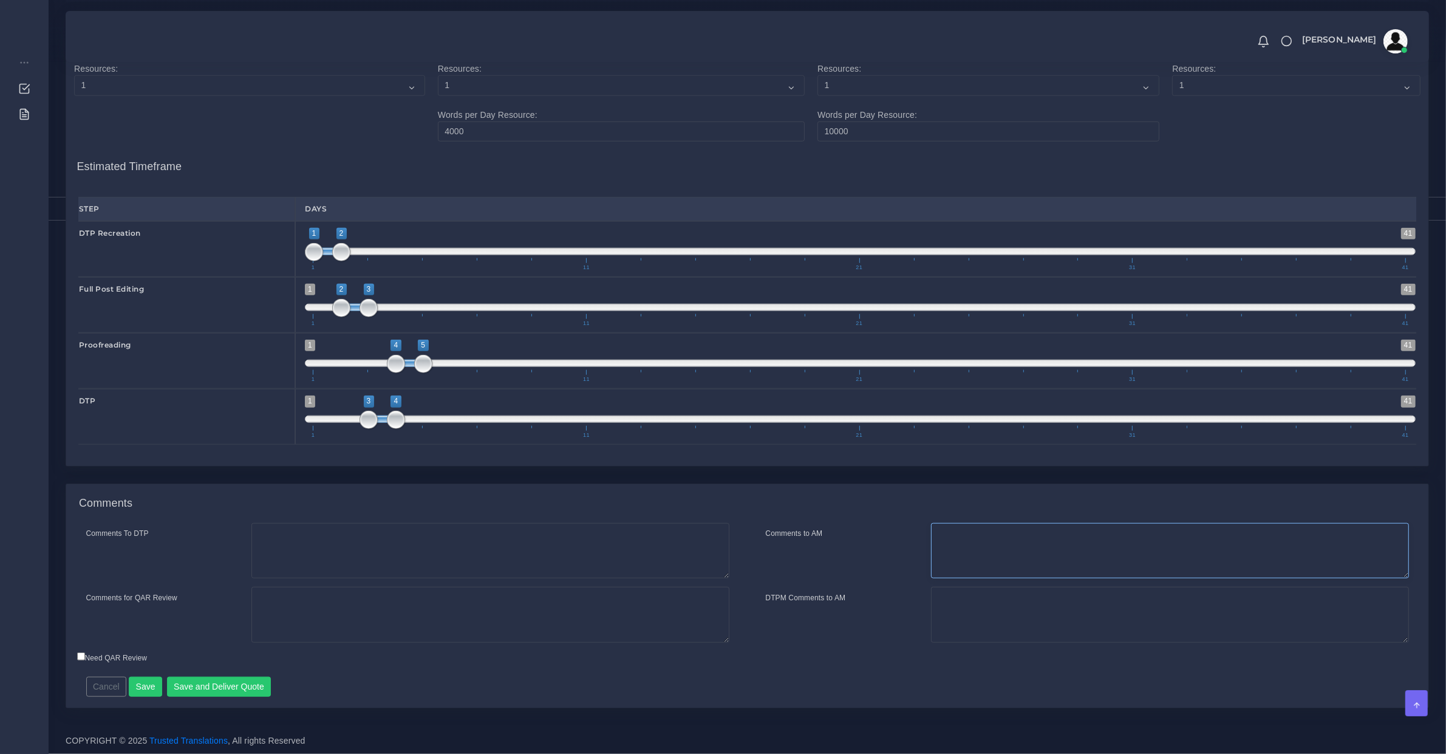
click at [965, 542] on textarea "Comments to AM" at bounding box center [1170, 551] width 478 height 56
type textarea "We"
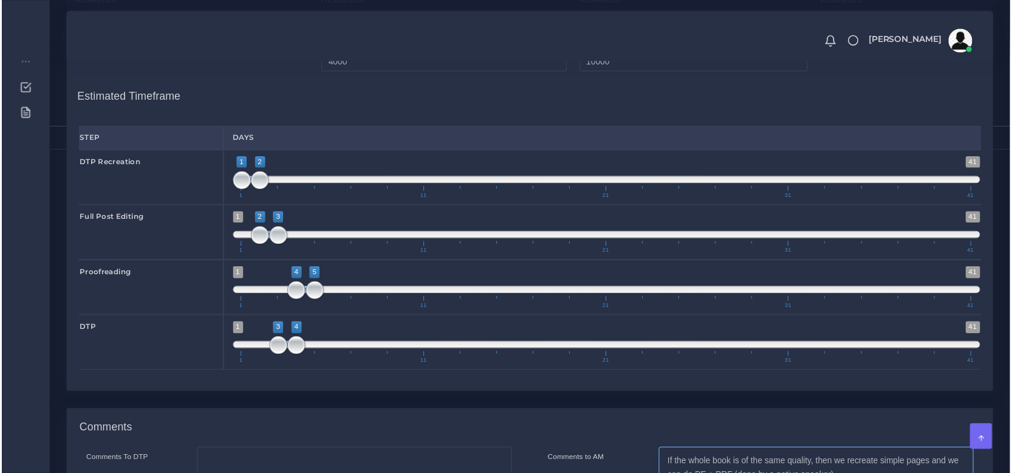
scroll to position [1754, 0]
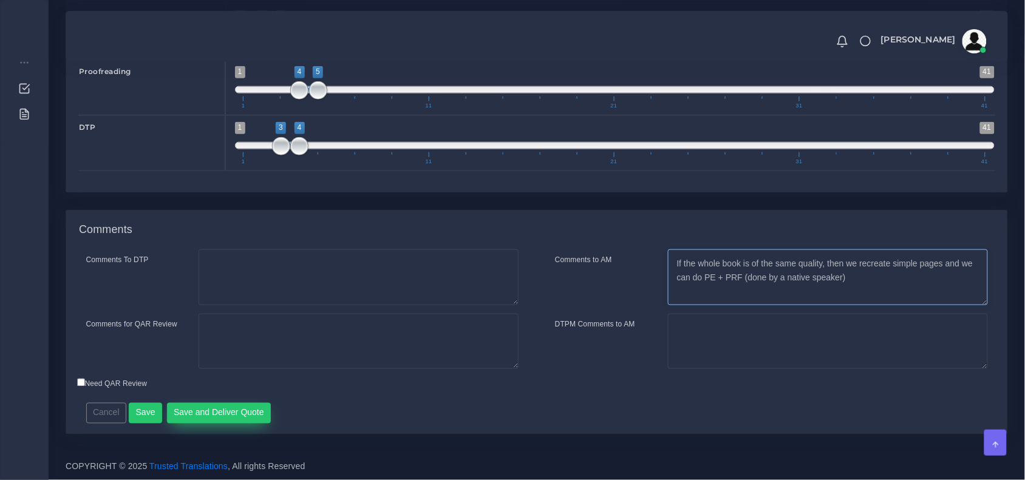
type textarea "If the whole book is of the same quality, then we recreate simple pages and we …"
click at [222, 408] on button "Save and Deliver Quote" at bounding box center [219, 413] width 104 height 21
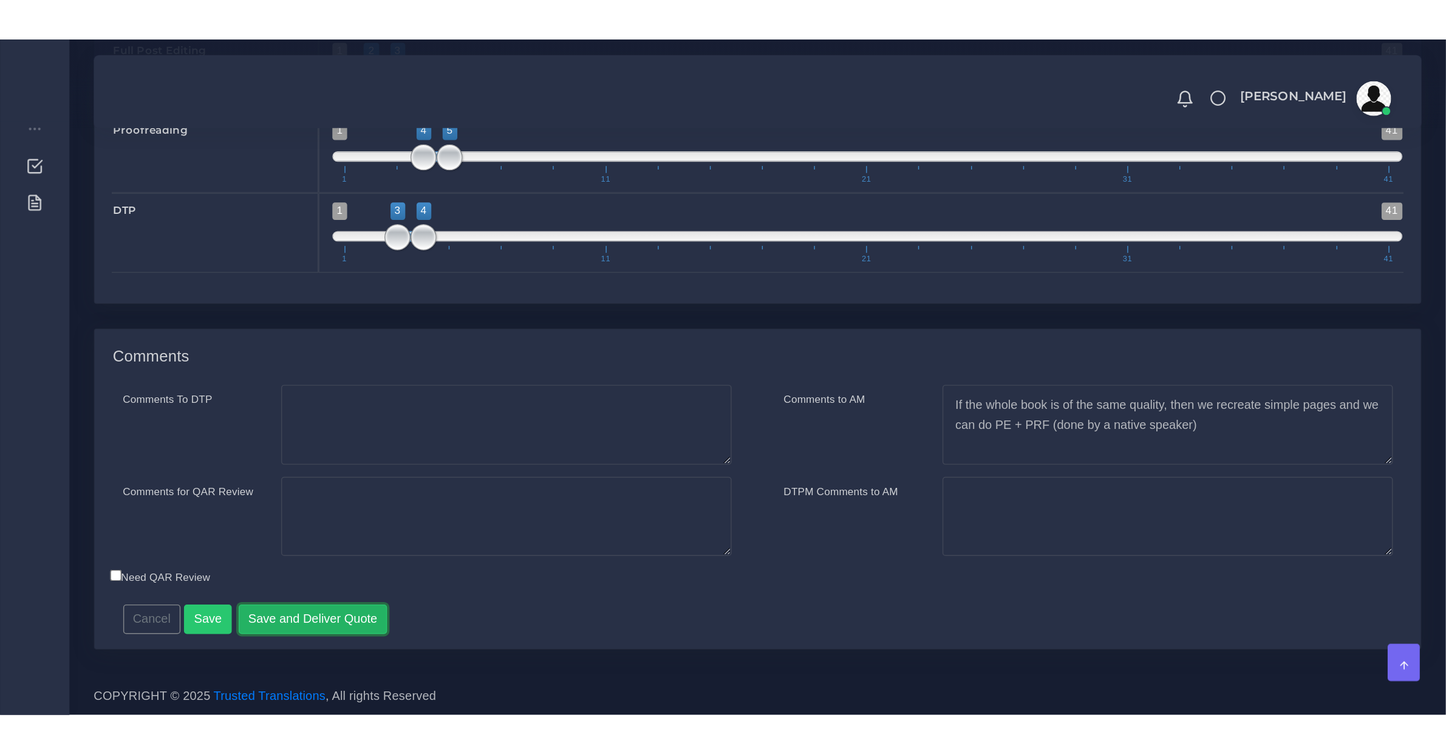
scroll to position [1429, 0]
